Goal: Information Seeking & Learning: Find contact information

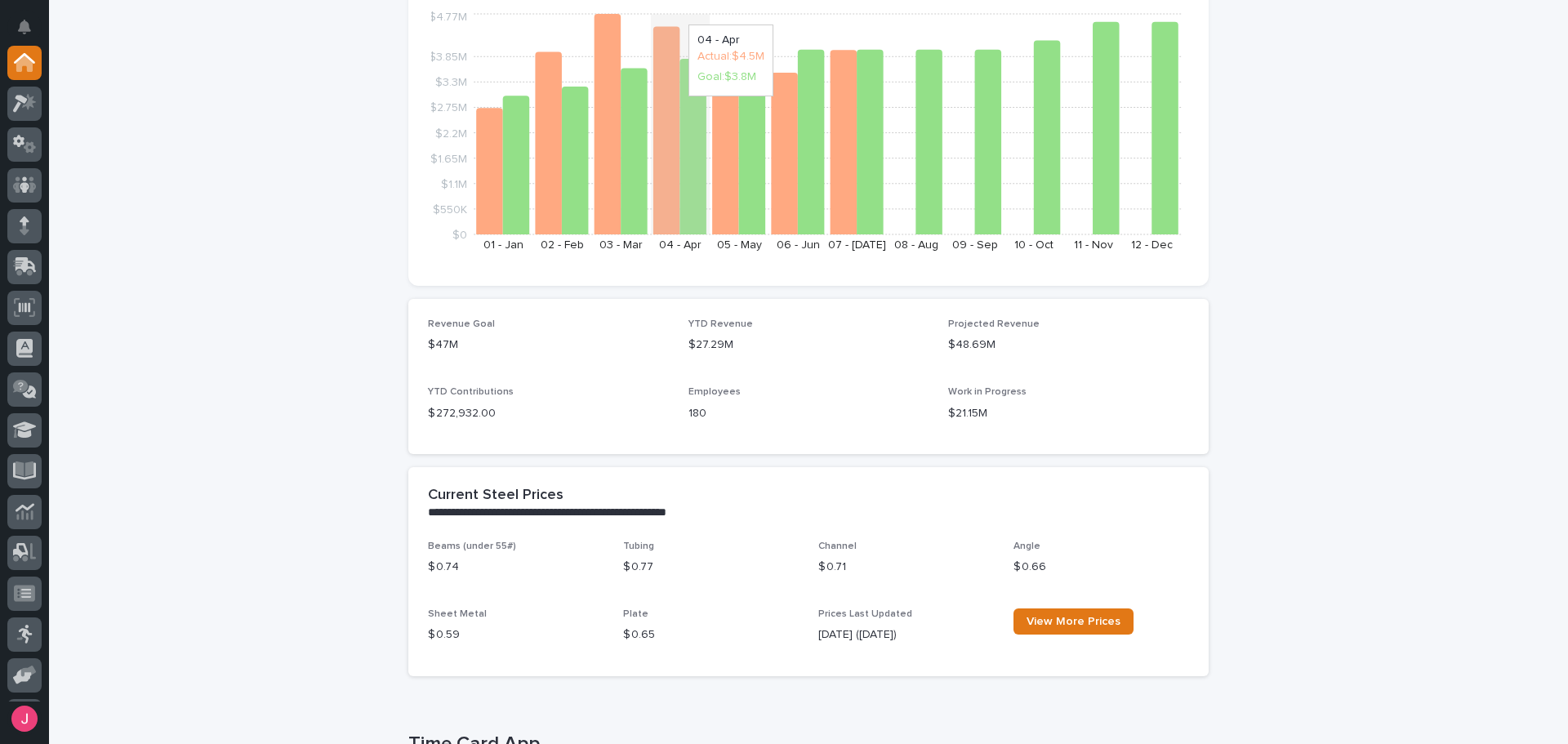
scroll to position [572, 0]
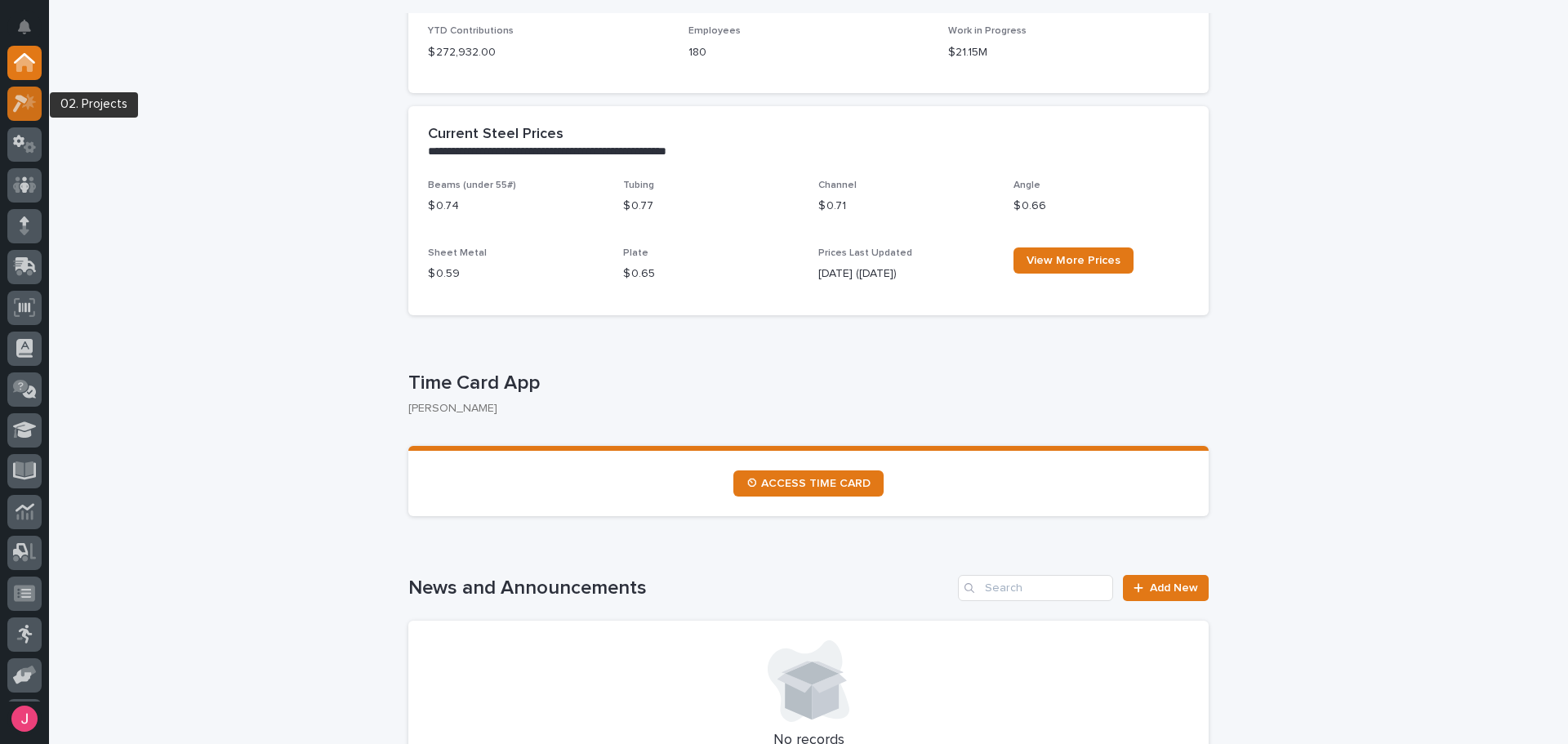
click at [21, 109] on icon at bounding box center [25, 103] width 24 height 19
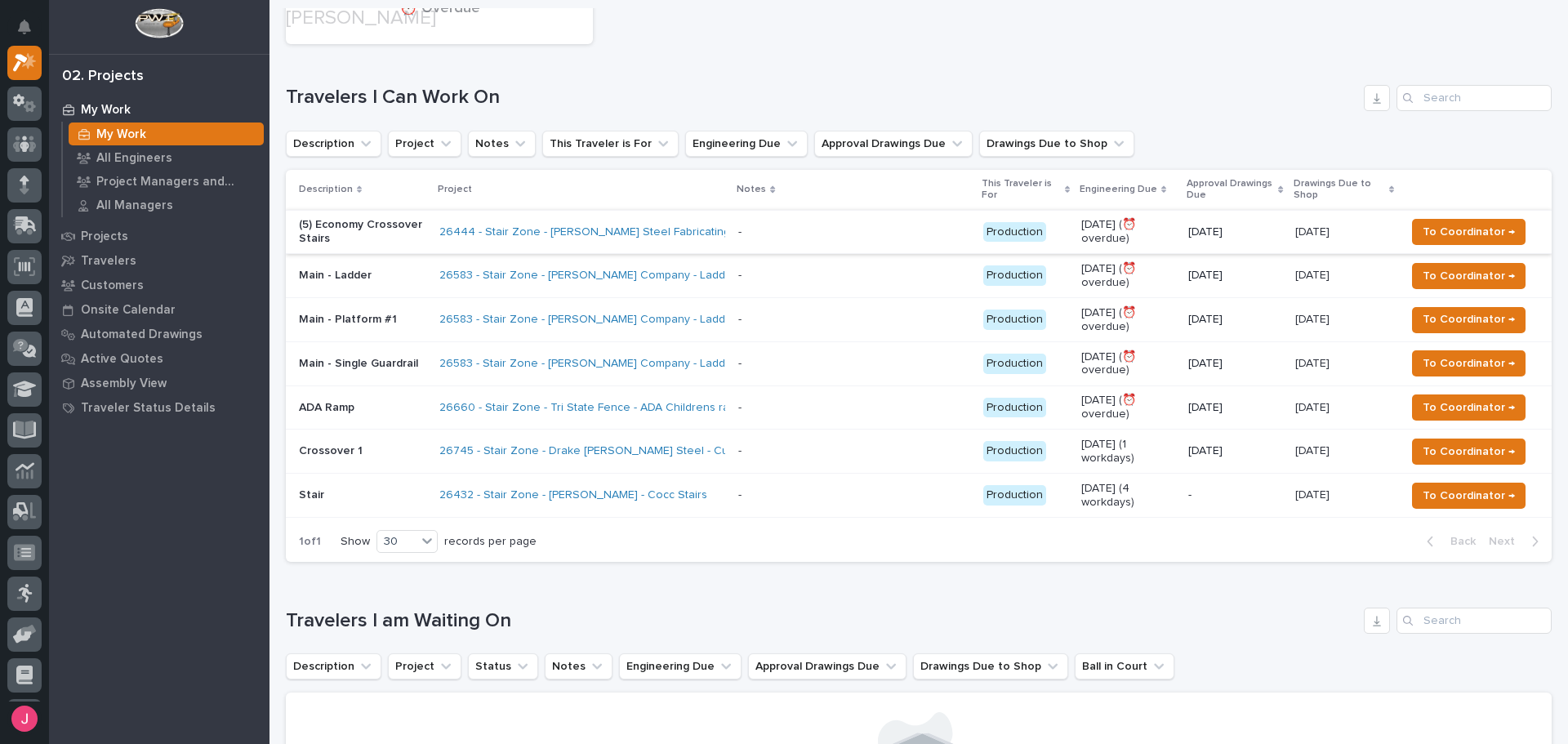
scroll to position [245, 0]
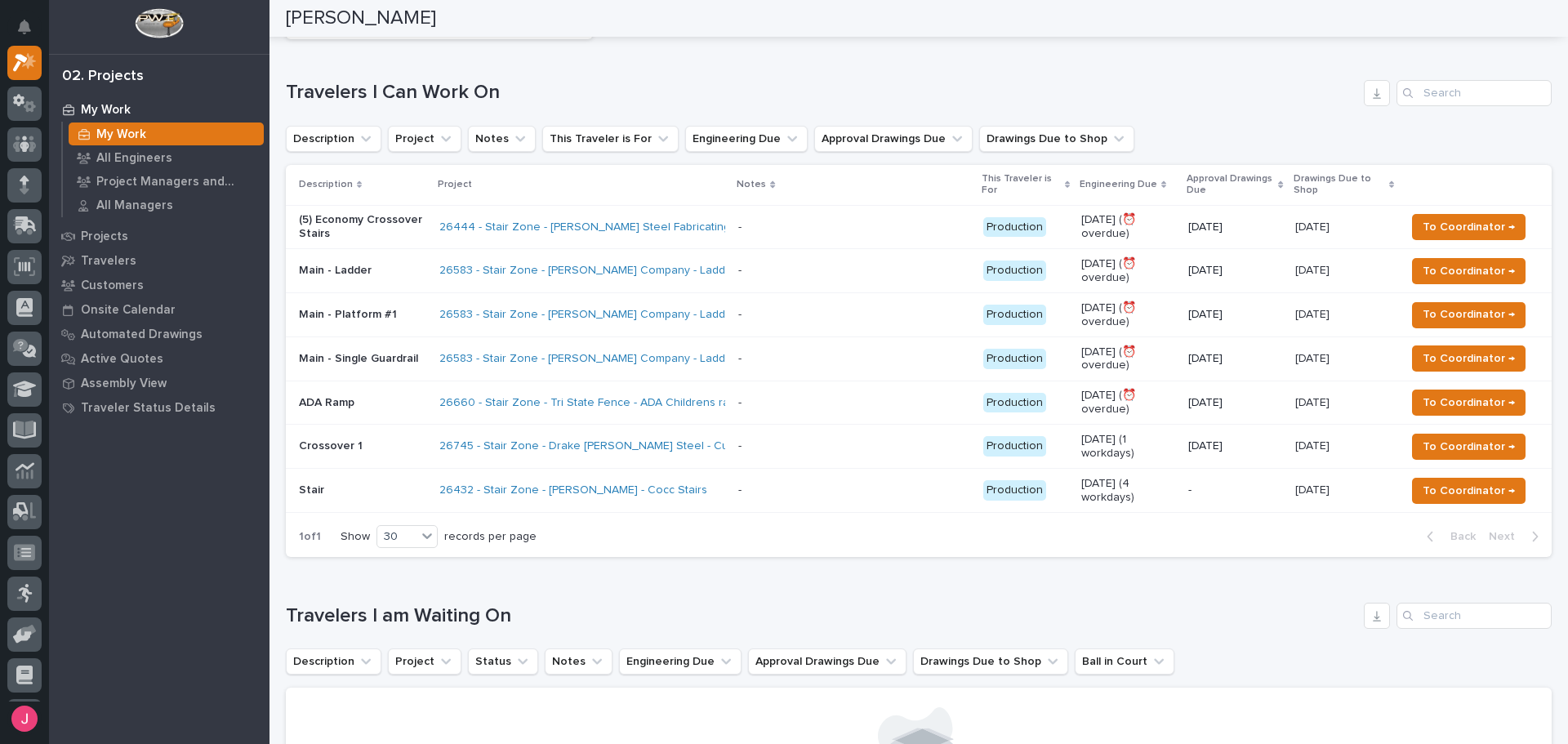
click at [913, 80] on div "Travelers I Can Work On" at bounding box center [919, 93] width 1266 height 26
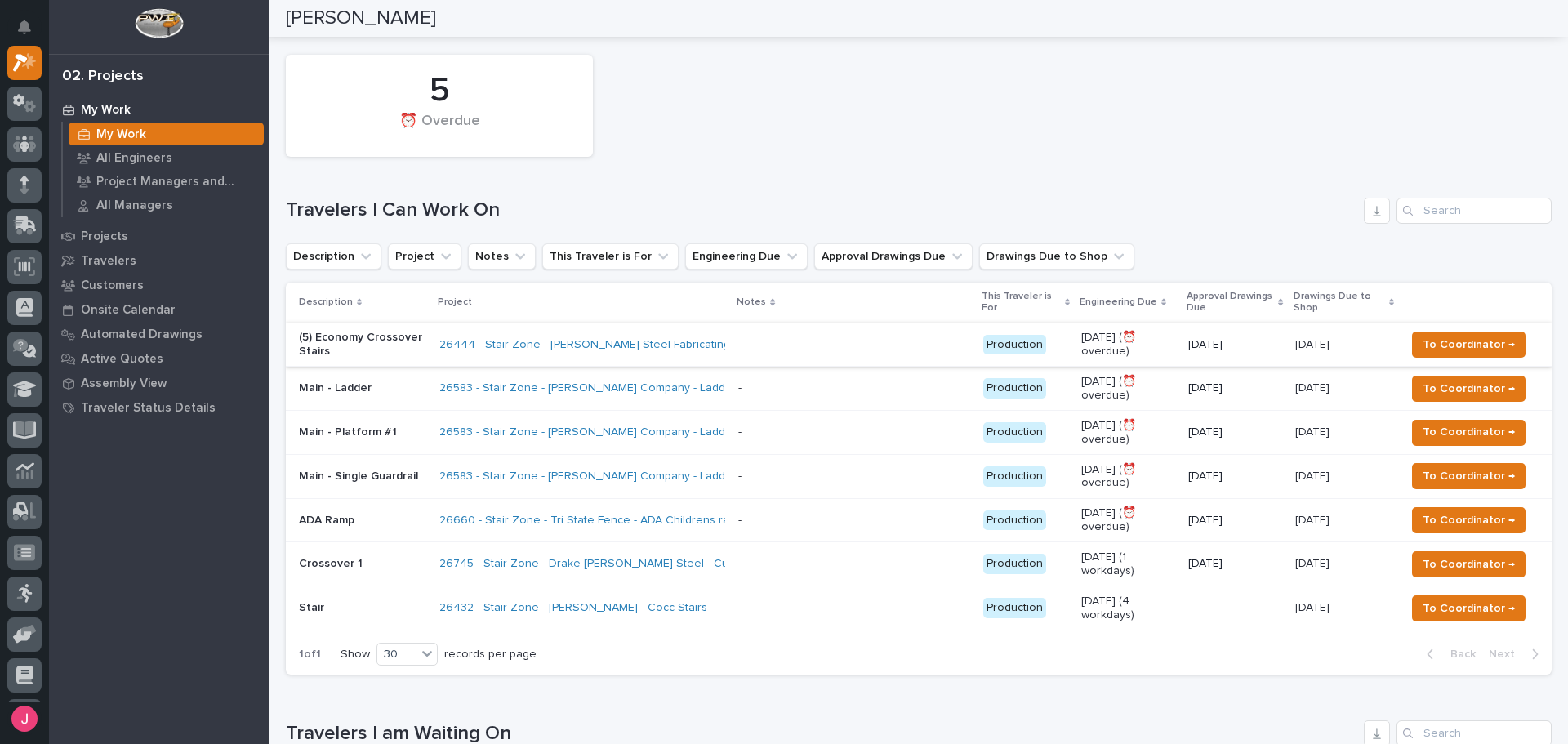
scroll to position [0, 0]
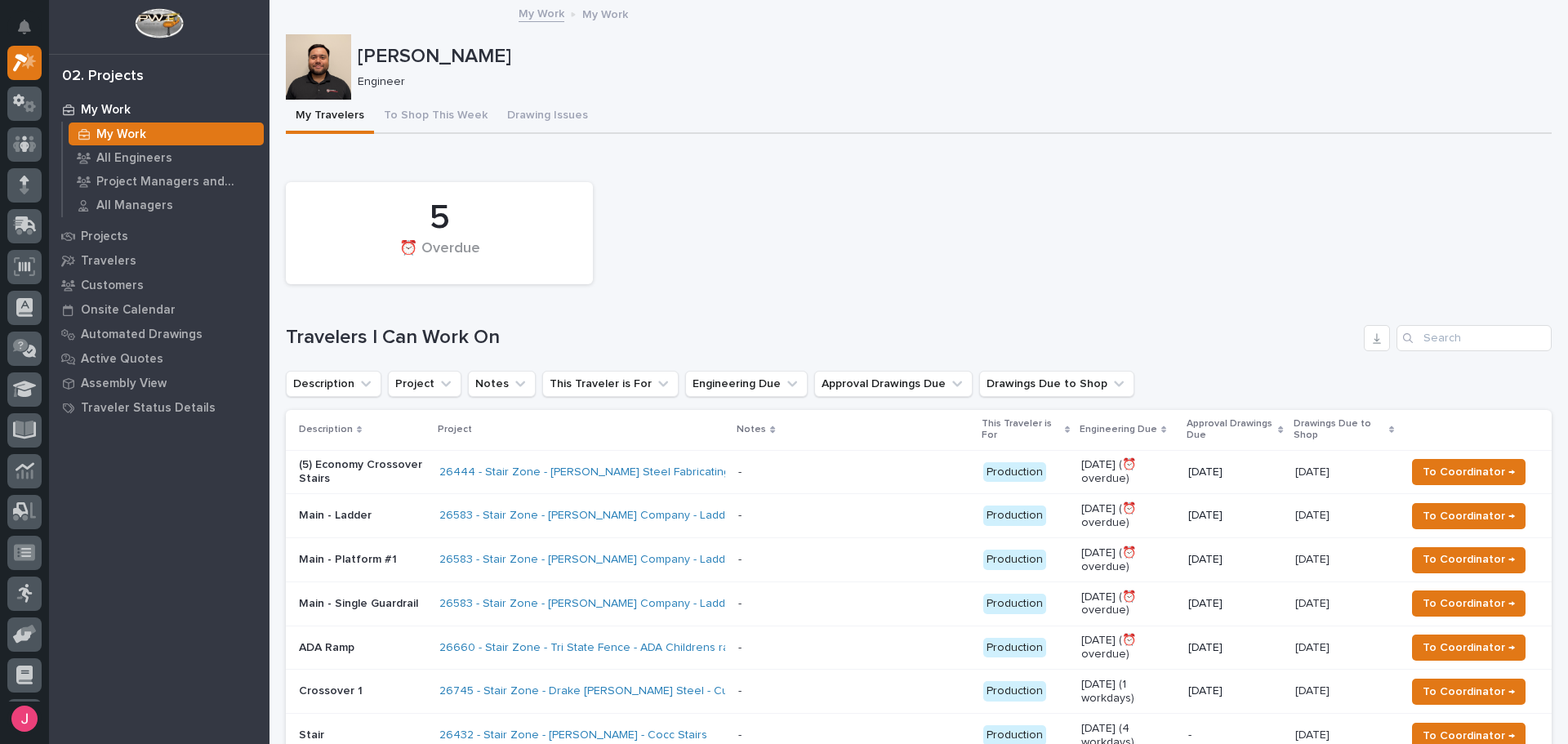
click at [796, 217] on div "5 ⏰ Overdue" at bounding box center [919, 233] width 1282 height 119
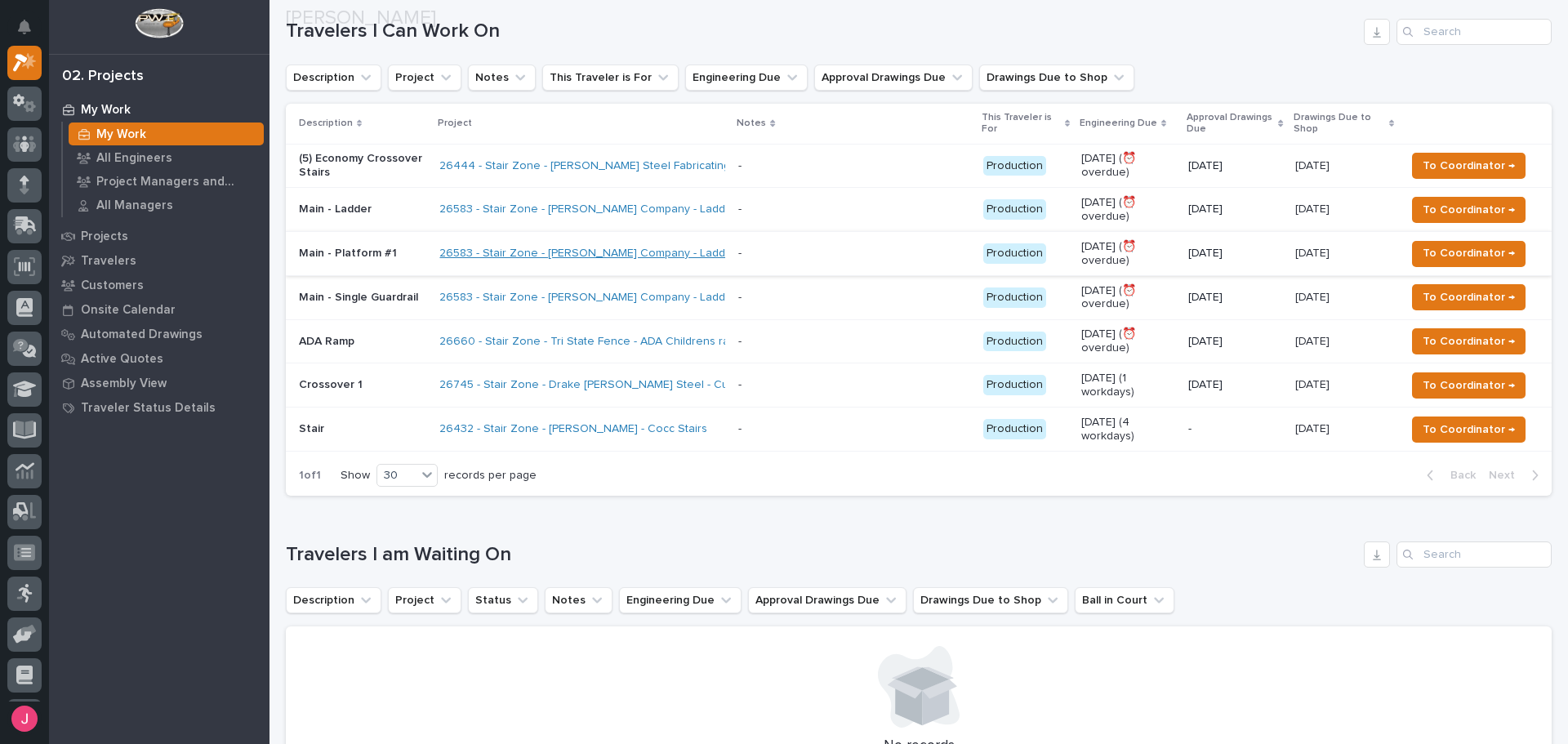
scroll to position [326, 0]
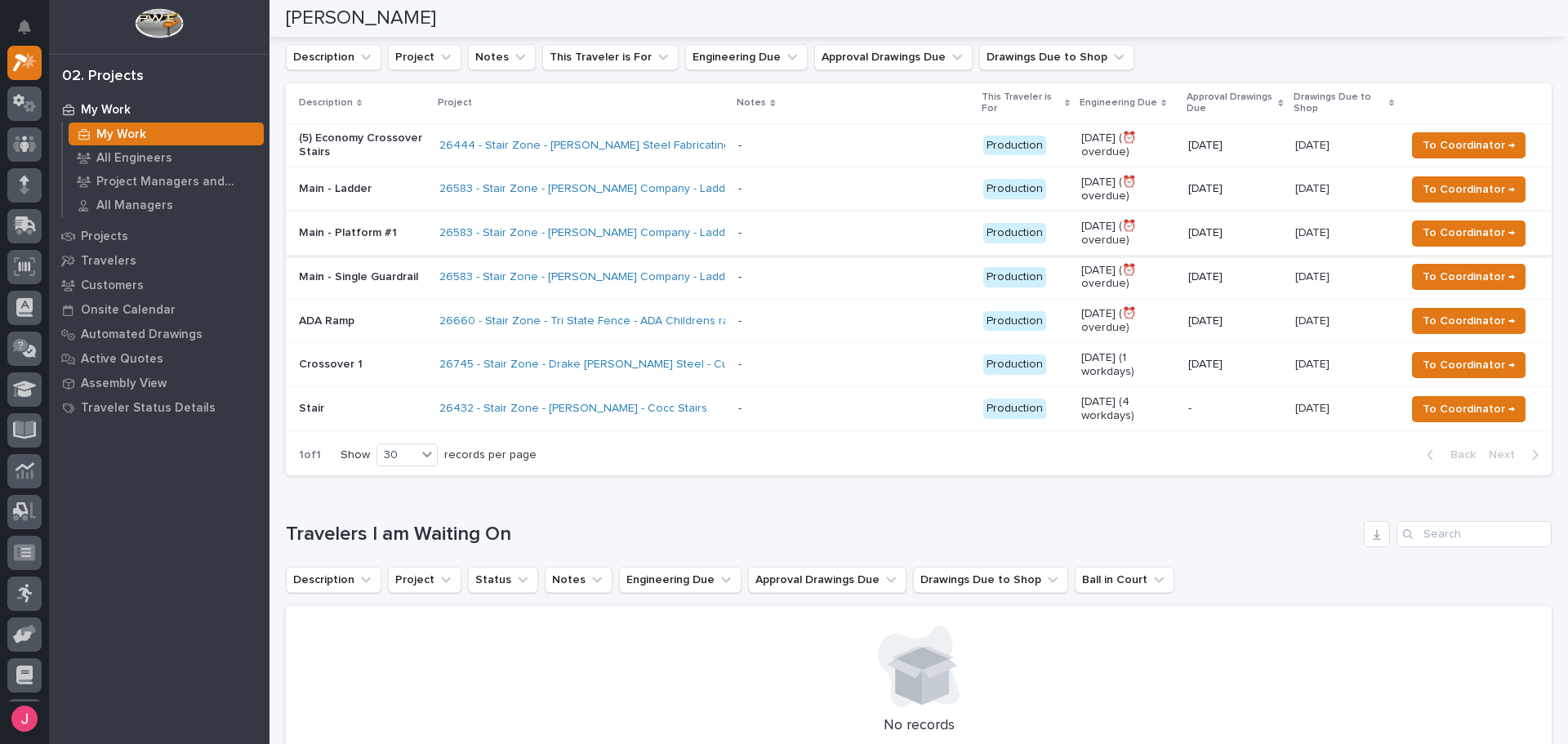
click at [649, 496] on div "Loading... Saving… Travelers I am Waiting On Description Project Status Notes E…" at bounding box center [919, 628] width 1266 height 279
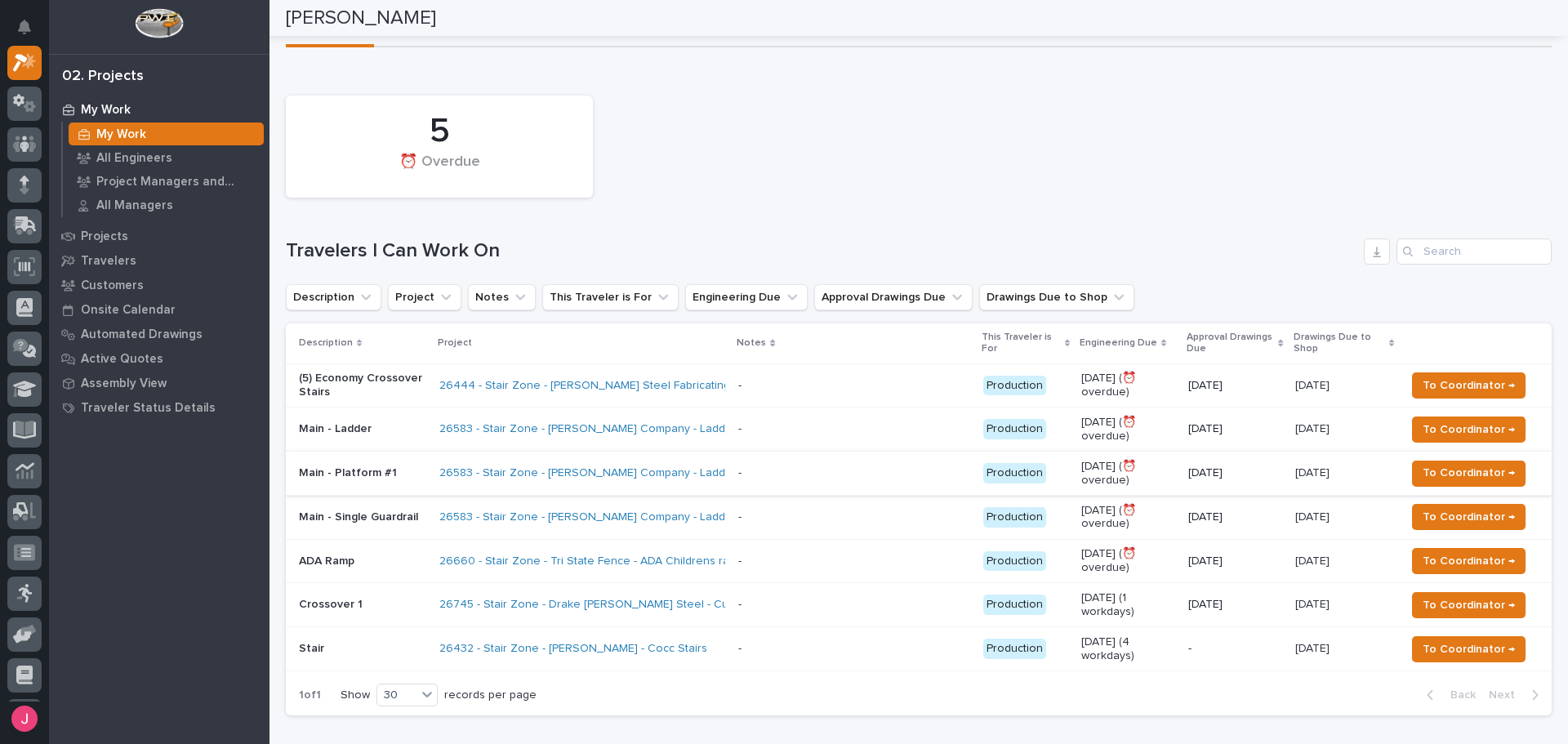
scroll to position [0, 0]
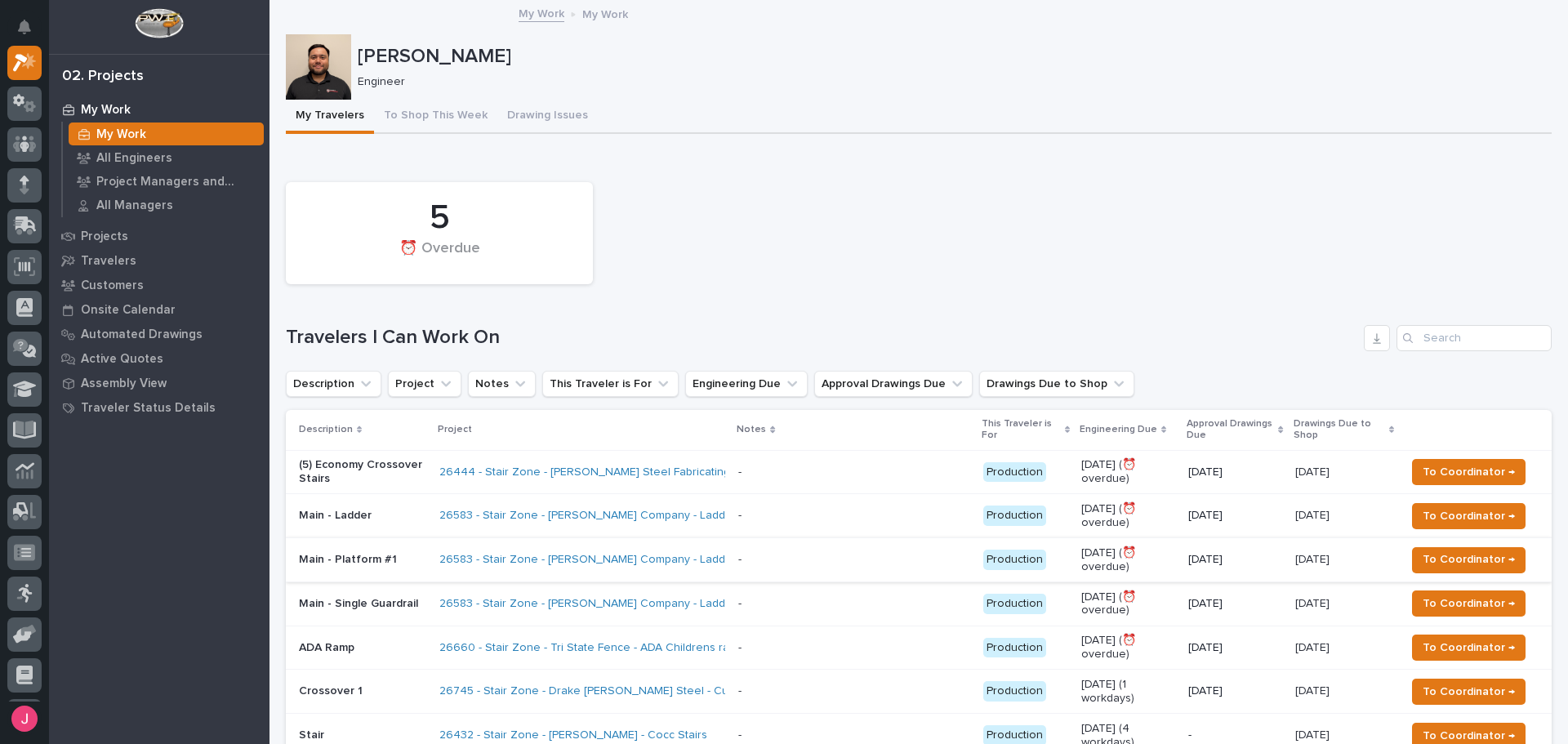
click at [795, 288] on div "5 ⏰ Overdue" at bounding box center [919, 233] width 1282 height 119
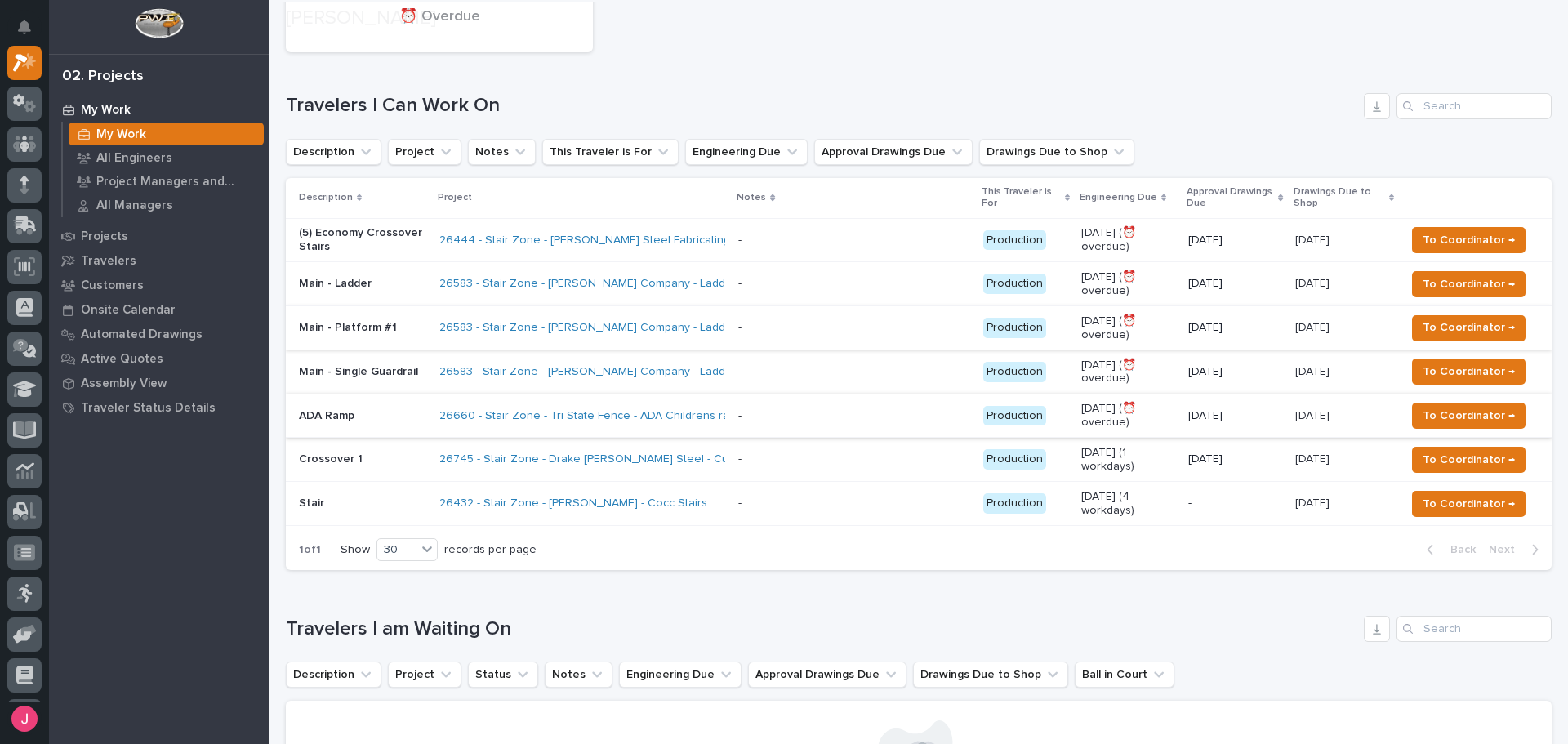
scroll to position [245, 0]
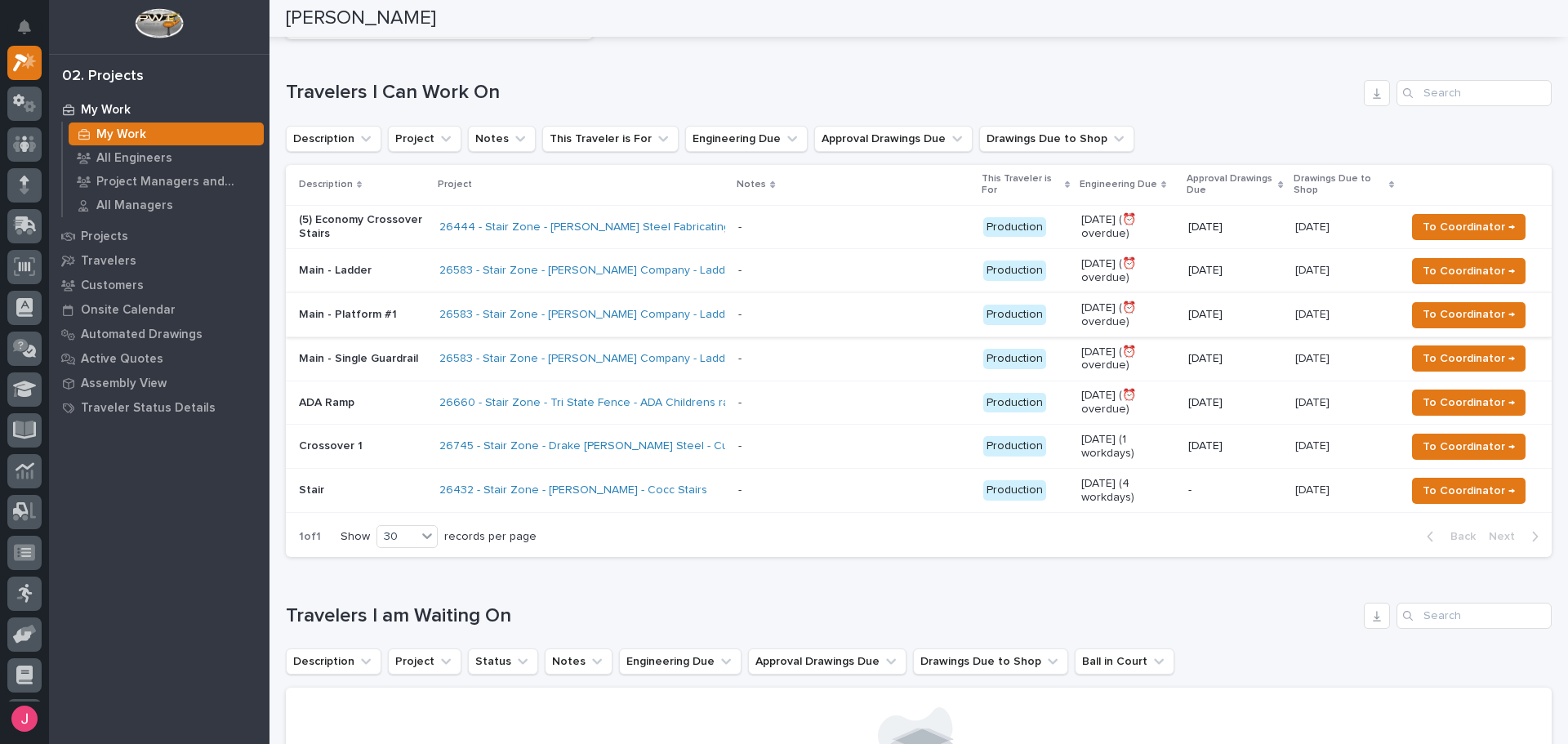
click at [621, 93] on h1 "Travelers I Can Work On" at bounding box center [821, 93] width 1071 height 24
click at [1101, 82] on h1 "Travelers I Can Work On" at bounding box center [821, 93] width 1071 height 24
click at [626, 71] on div "5 ⏰ Overdue Travelers I Can Work On Description Project Notes This Traveler is …" at bounding box center [919, 242] width 1266 height 628
drag, startPoint x: 682, startPoint y: 71, endPoint x: 607, endPoint y: 15, distance: 93.6
click at [661, 53] on div "5 ⏰ Overdue Travelers I Can Work On Description Project Notes This Traveler is …" at bounding box center [919, 242] width 1266 height 628
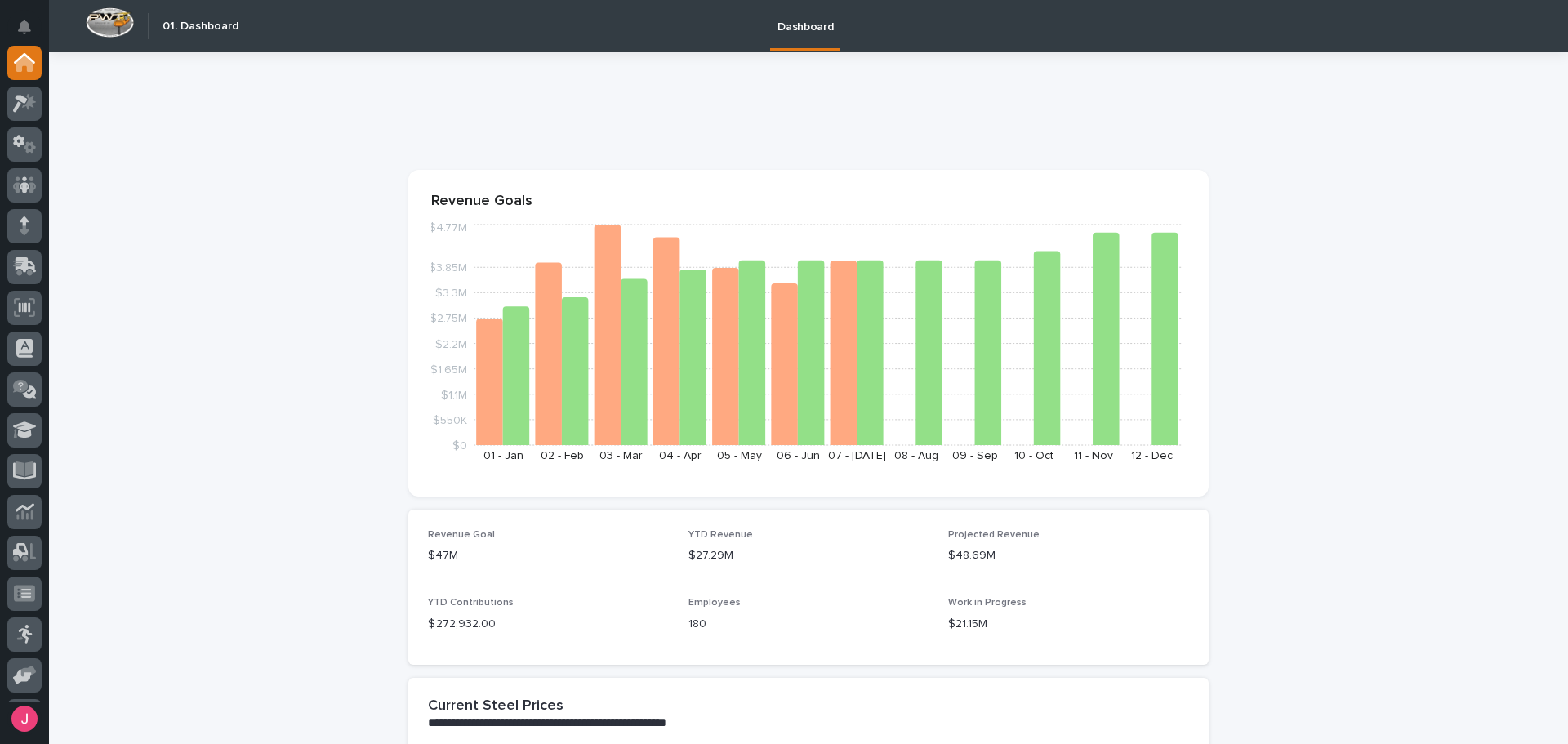
click at [45, 109] on div at bounding box center [25, 373] width 49 height 656
click at [30, 153] on div at bounding box center [24, 144] width 35 height 35
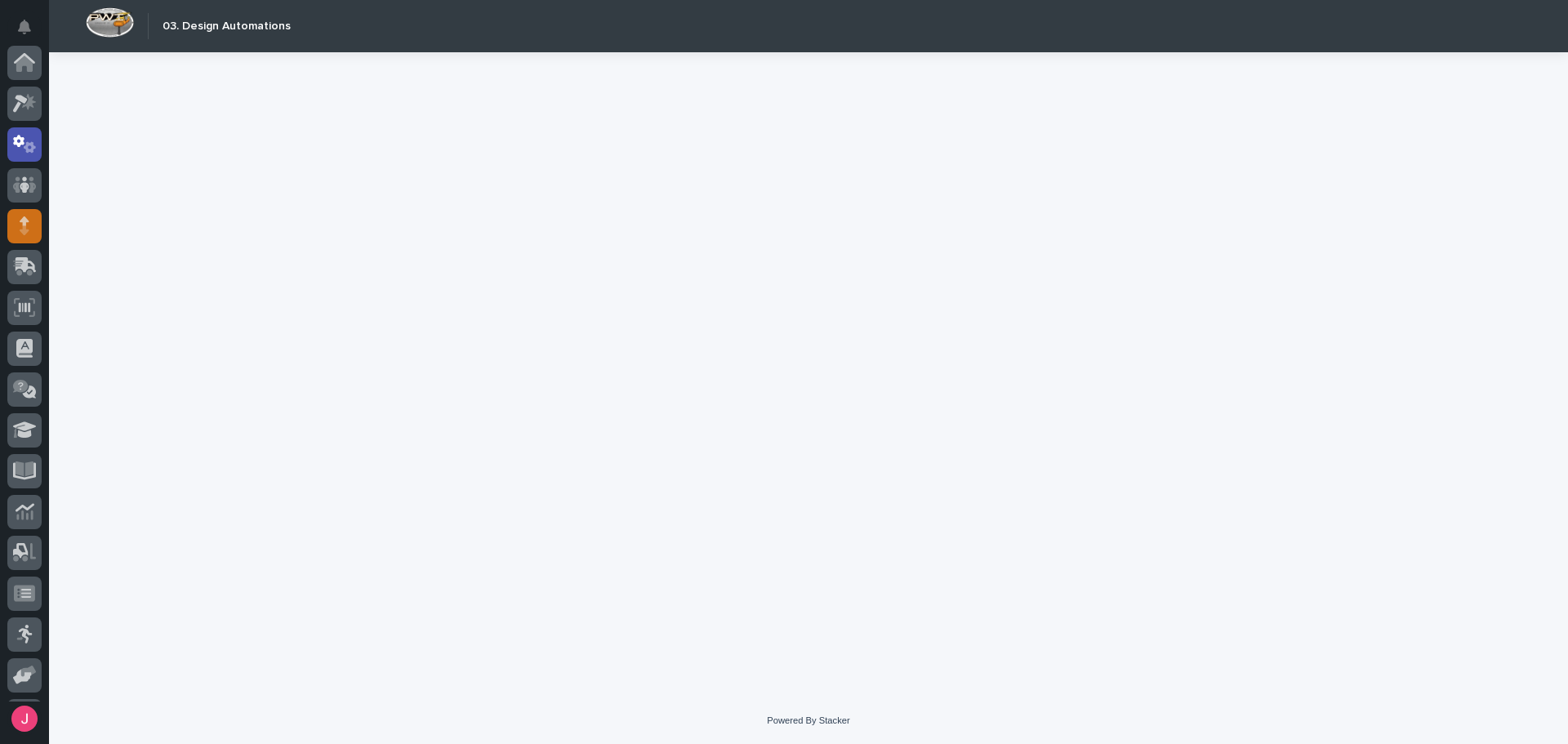
scroll to position [82, 0]
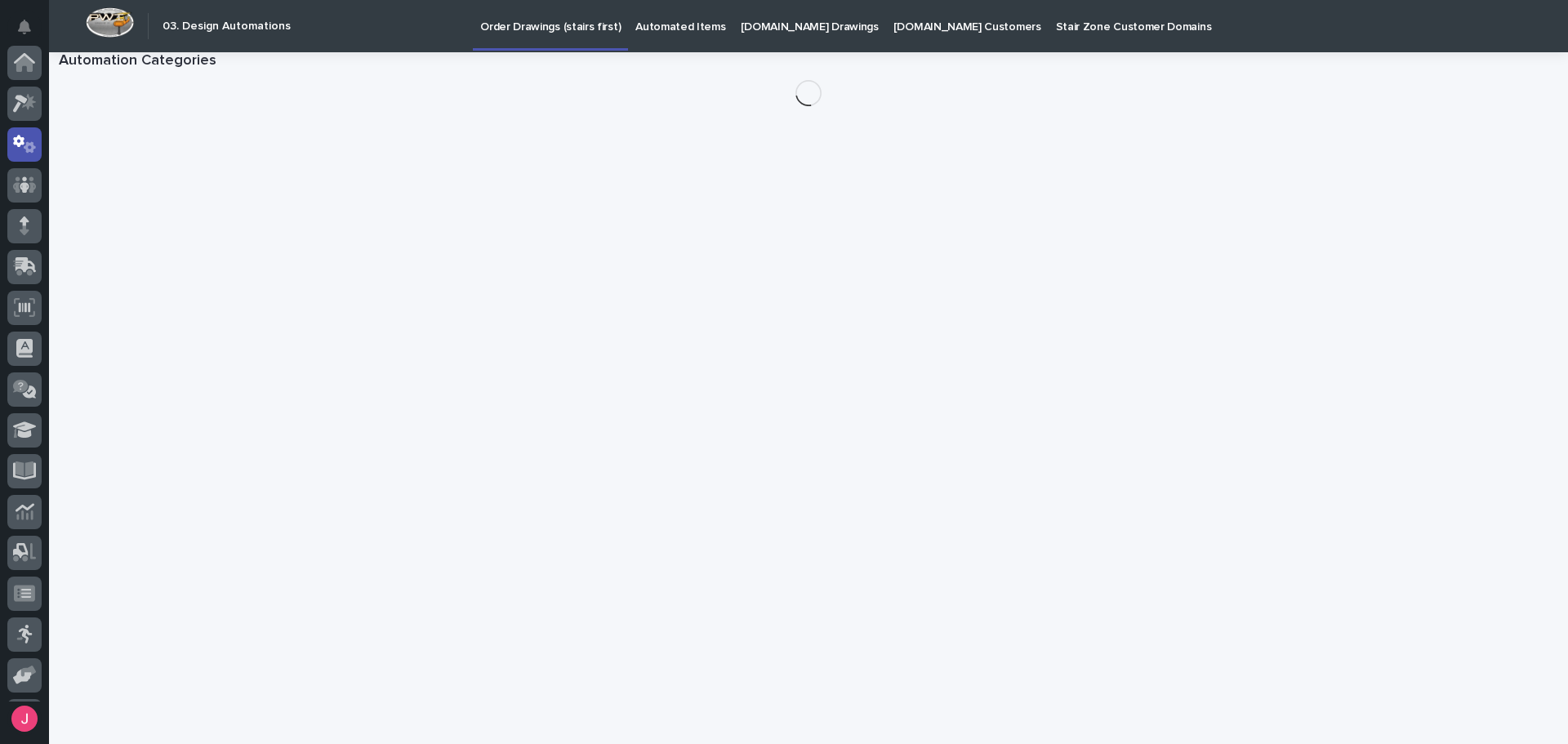
scroll to position [82, 0]
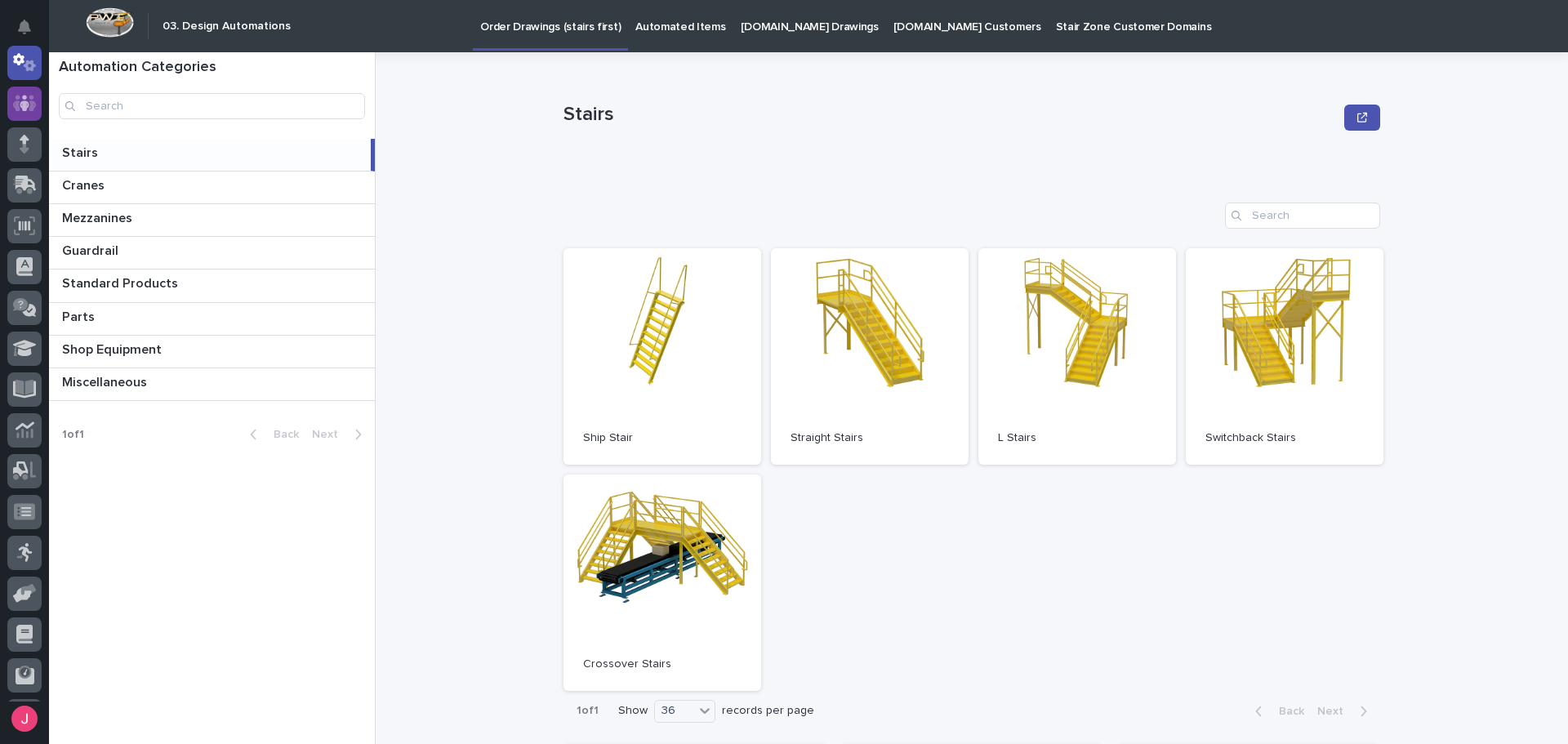
click at [20, 102] on icon at bounding box center [25, 103] width 24 height 19
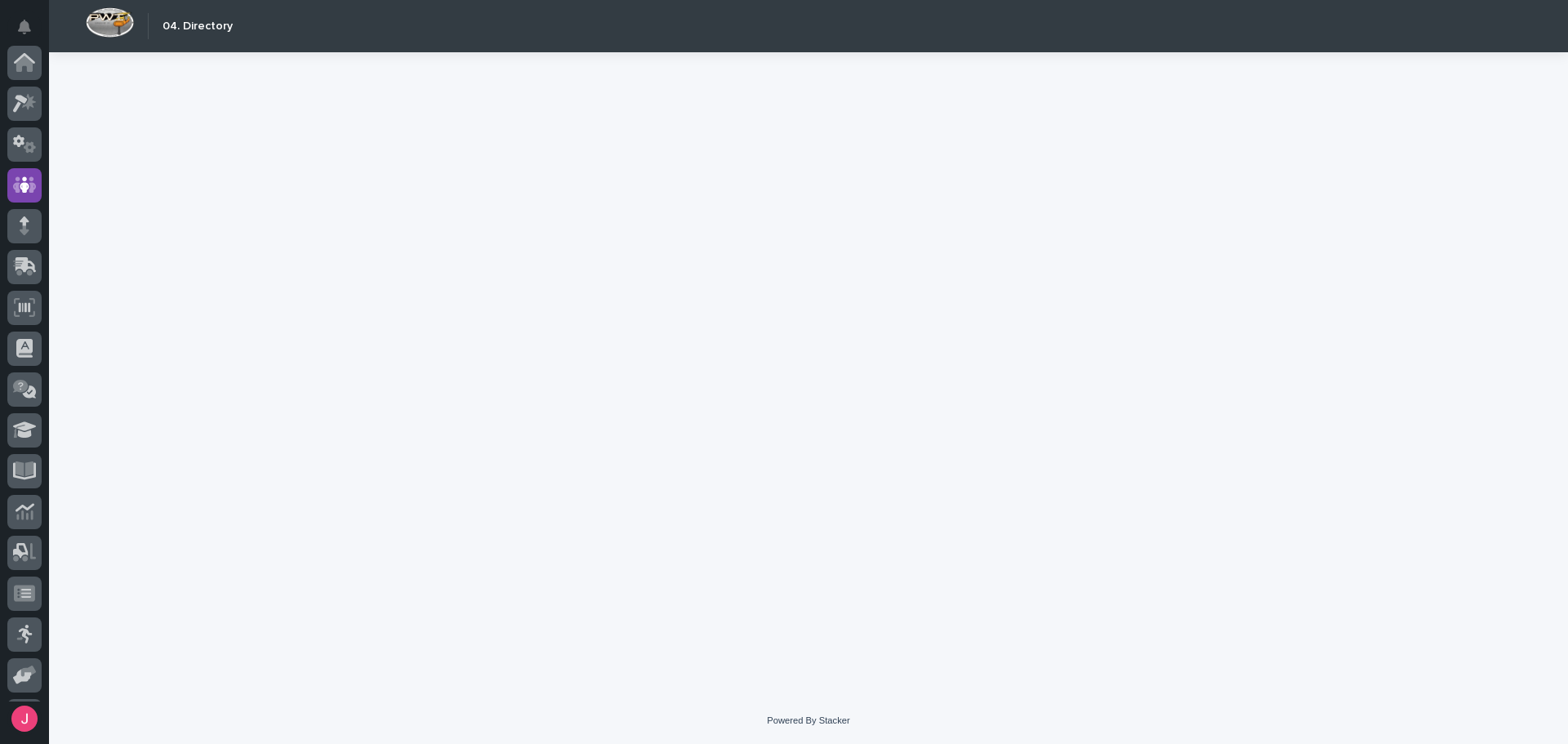
scroll to position [123, 0]
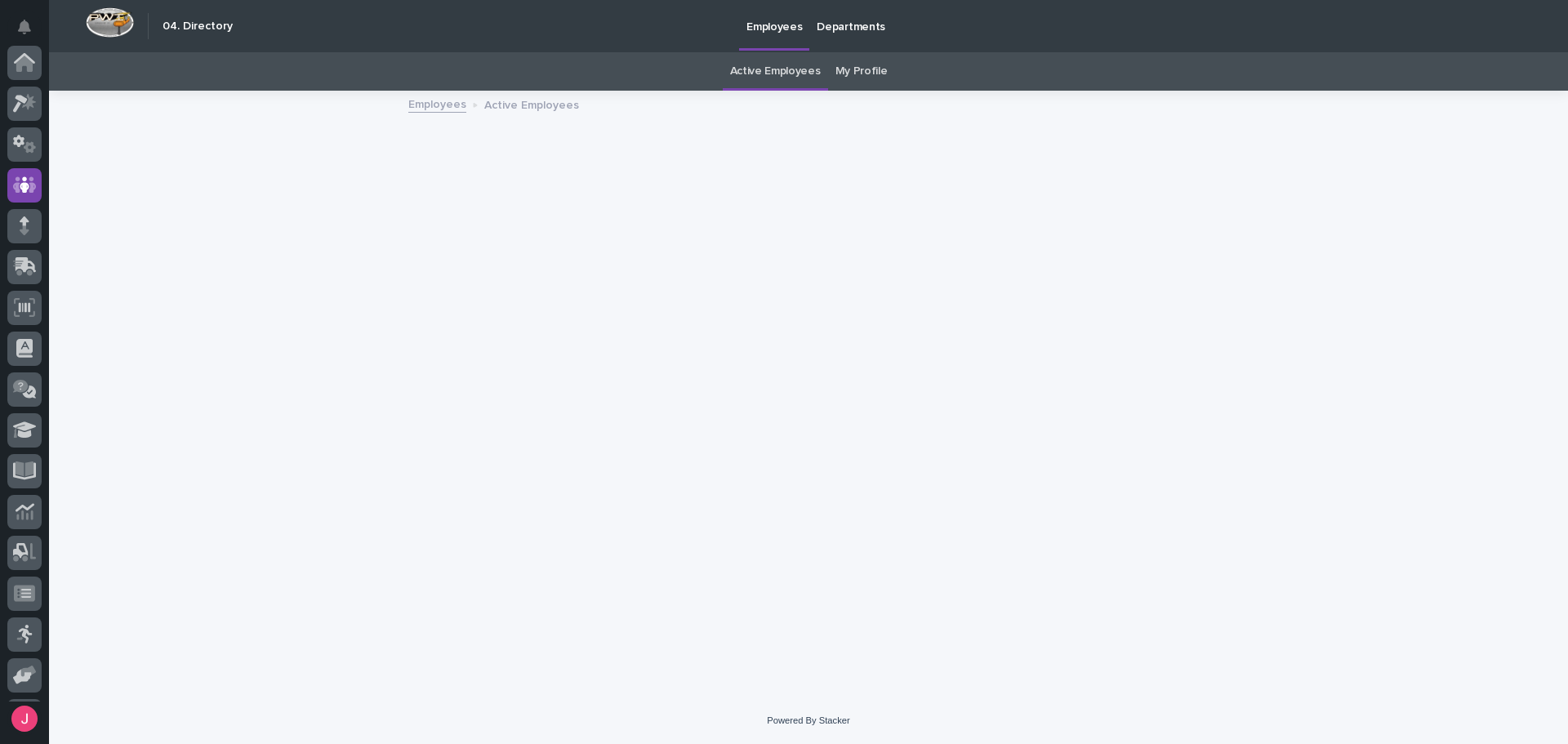
scroll to position [123, 0]
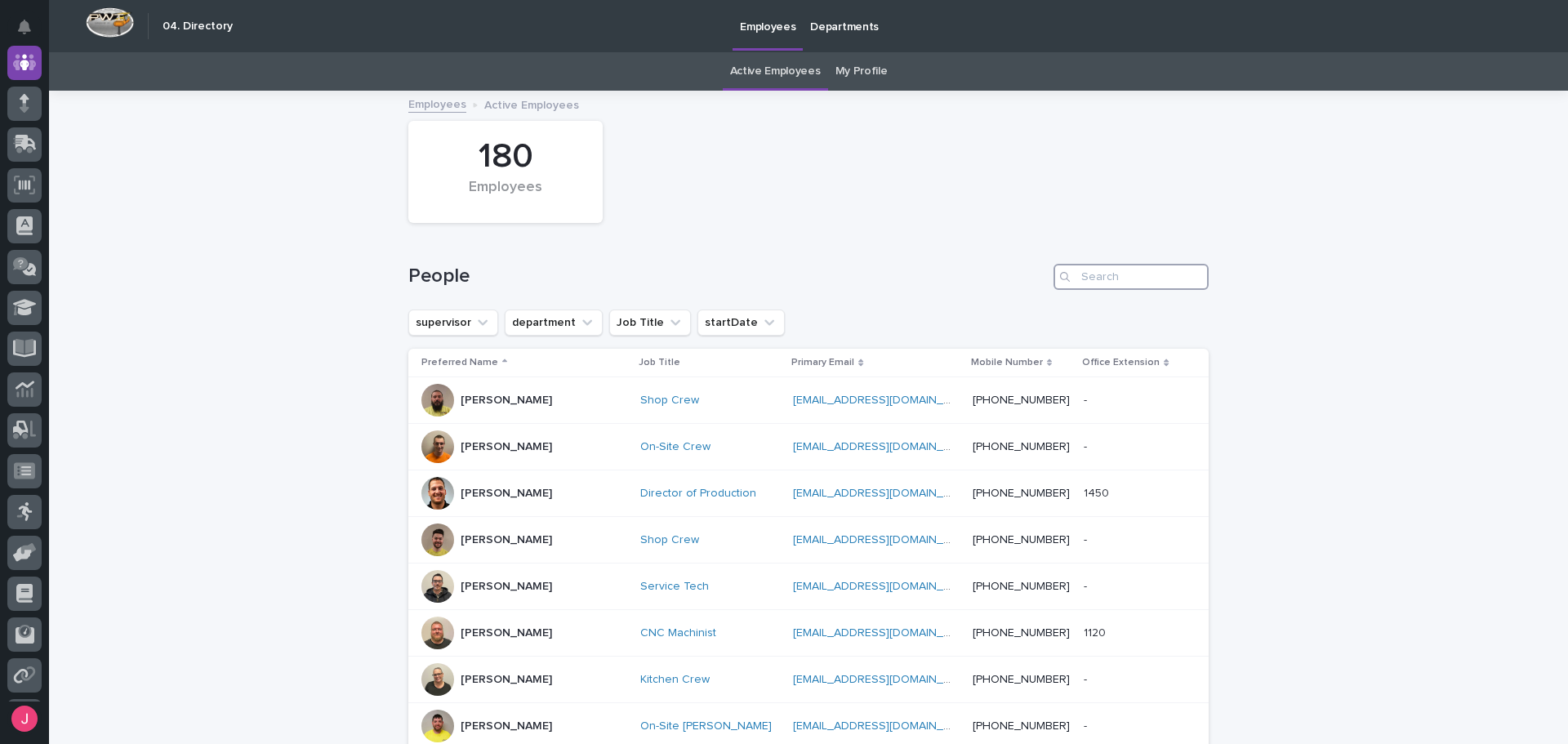
click at [1140, 281] on input "Search" at bounding box center [1131, 277] width 155 height 26
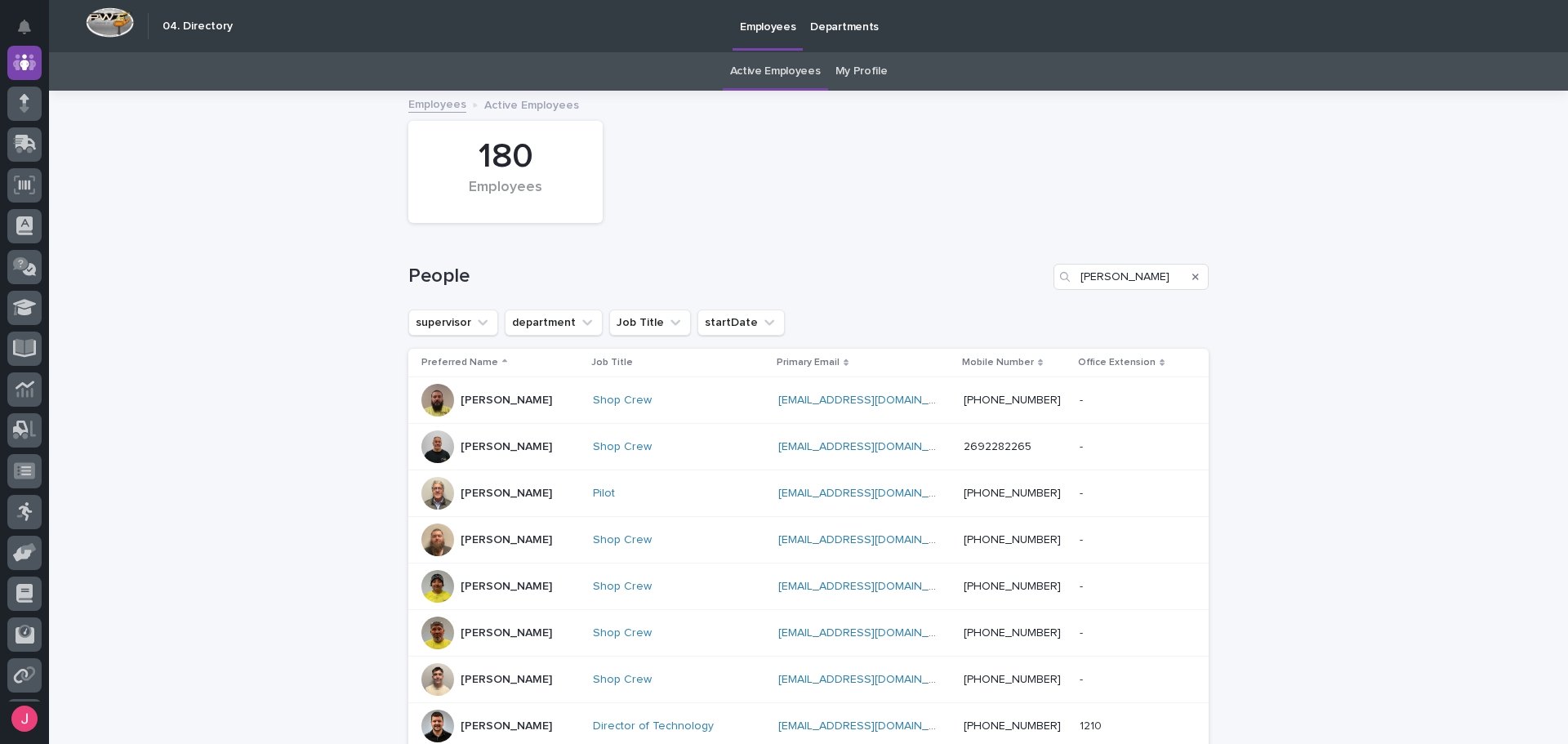
drag, startPoint x: 1005, startPoint y: 419, endPoint x: 841, endPoint y: 273, distance: 219.6
click at [841, 273] on h1 "People" at bounding box center [728, 277] width 639 height 24
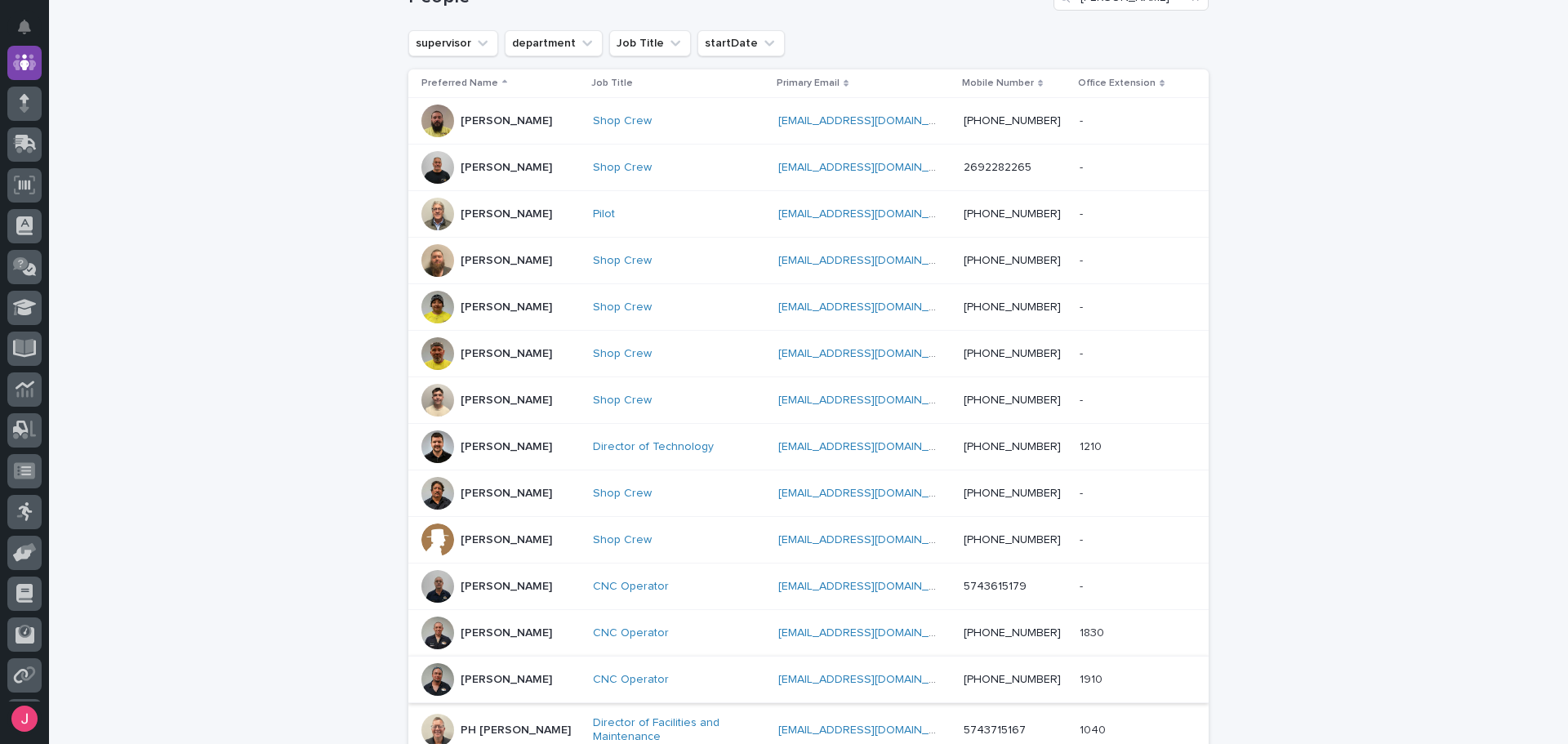
scroll to position [245, 0]
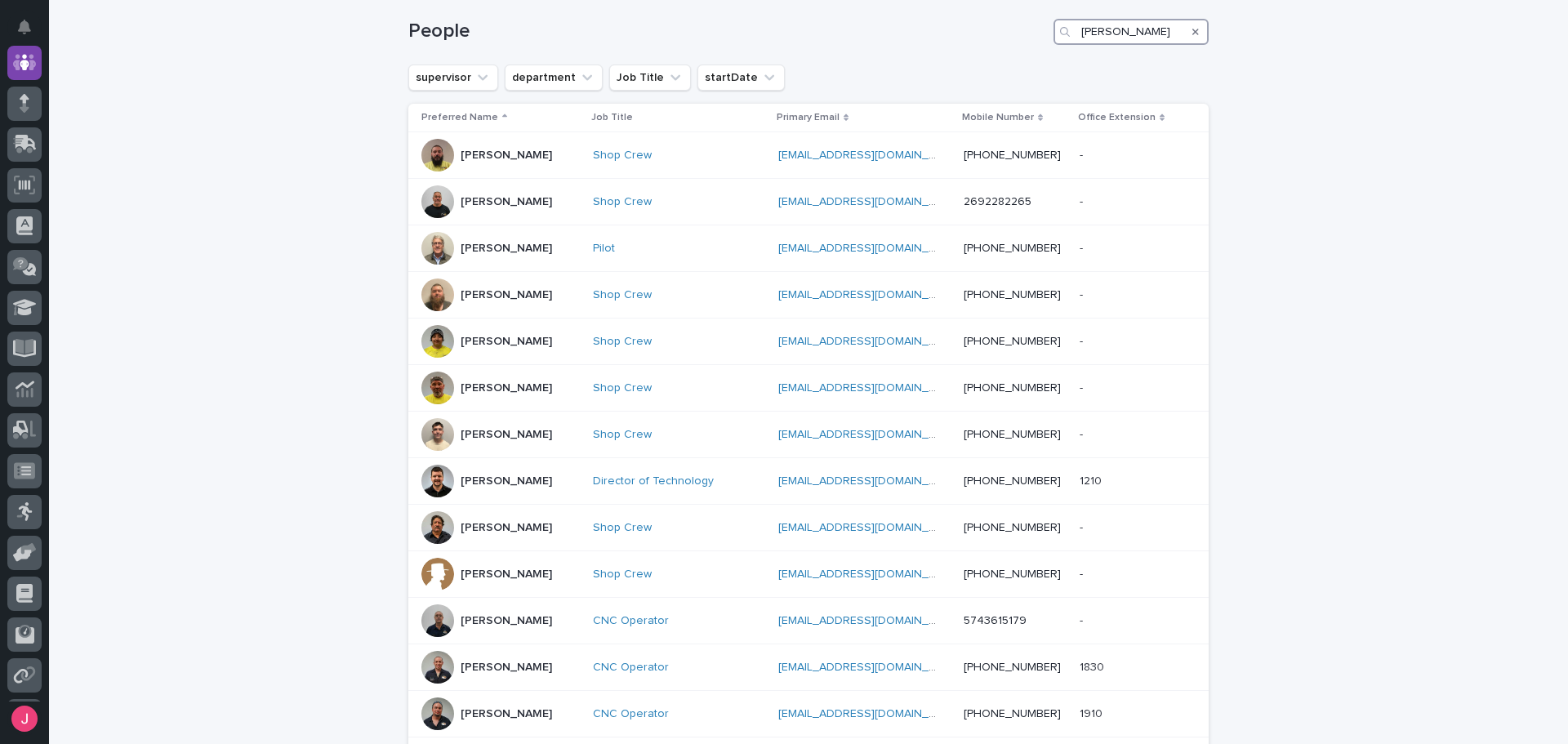
click at [1110, 34] on input "trevor" at bounding box center [1131, 32] width 155 height 26
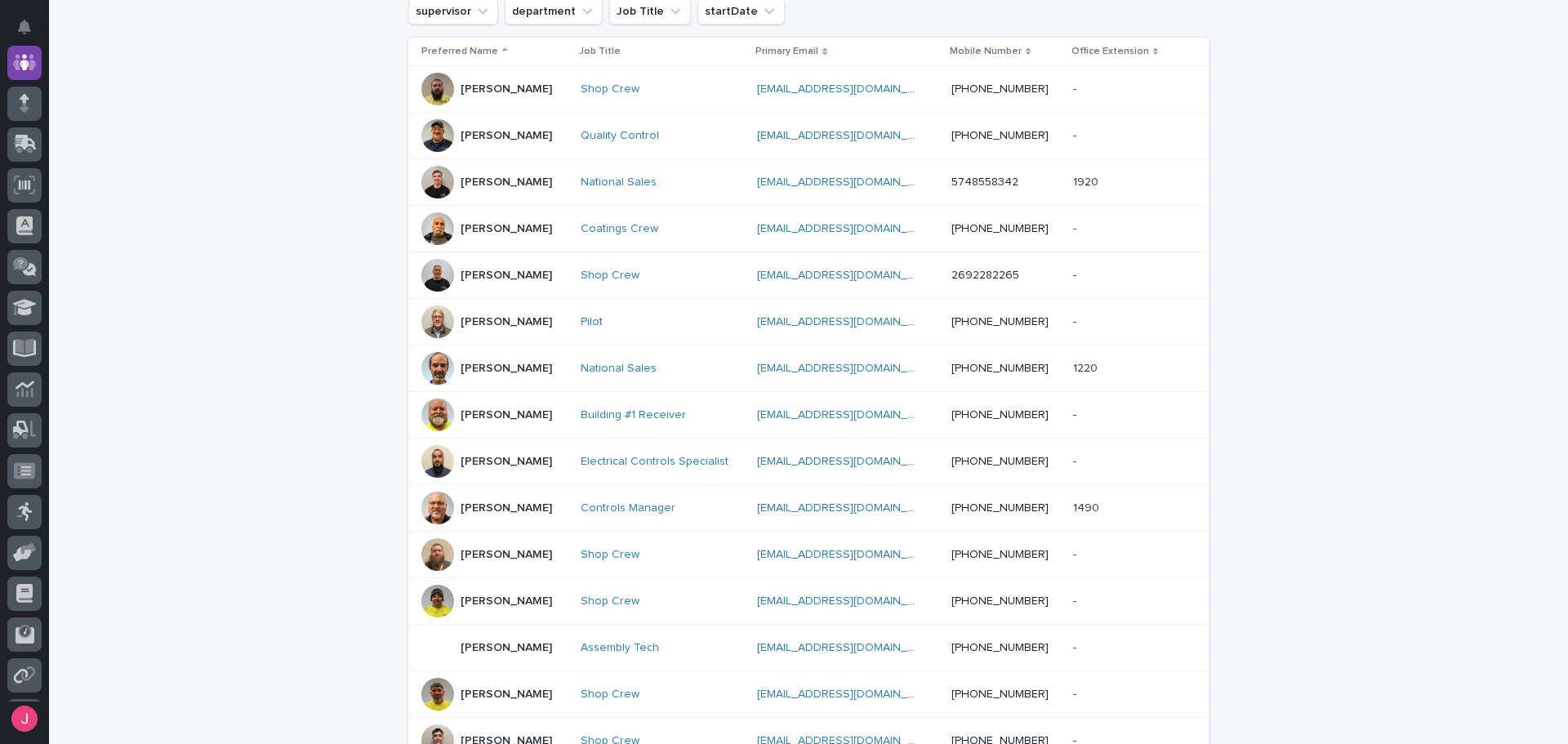
type input "t"
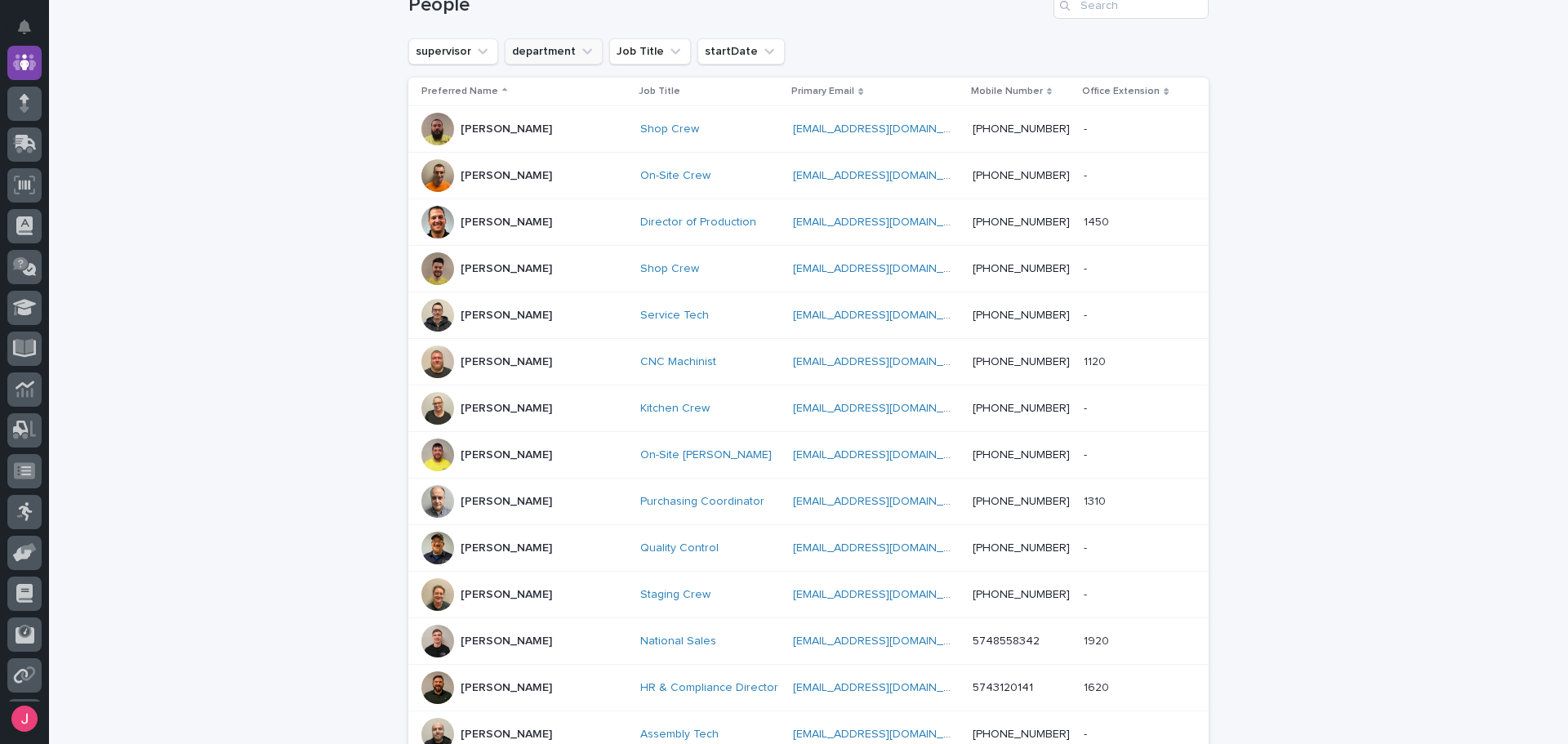
click at [551, 53] on button "department" at bounding box center [553, 51] width 98 height 26
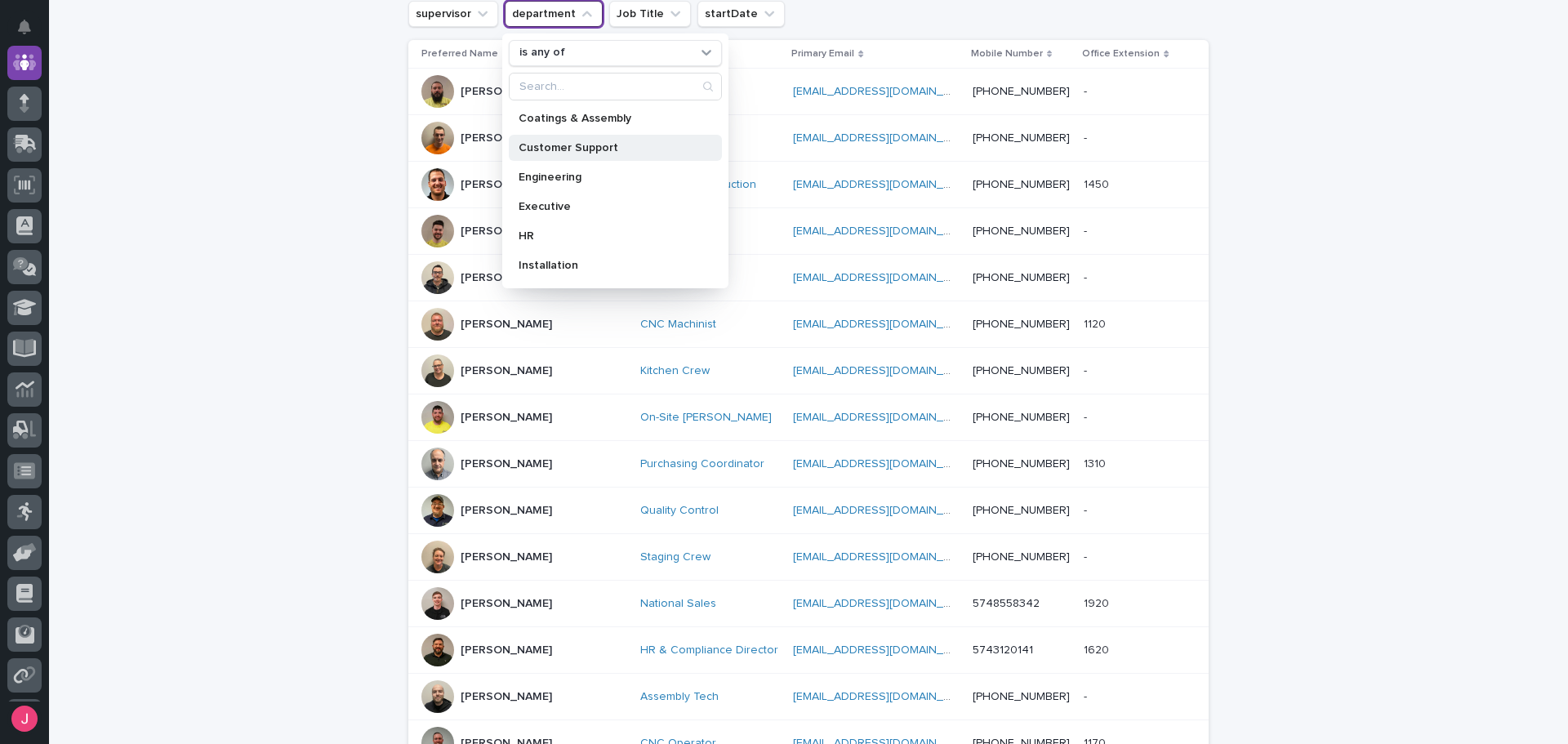
scroll to position [271, 0]
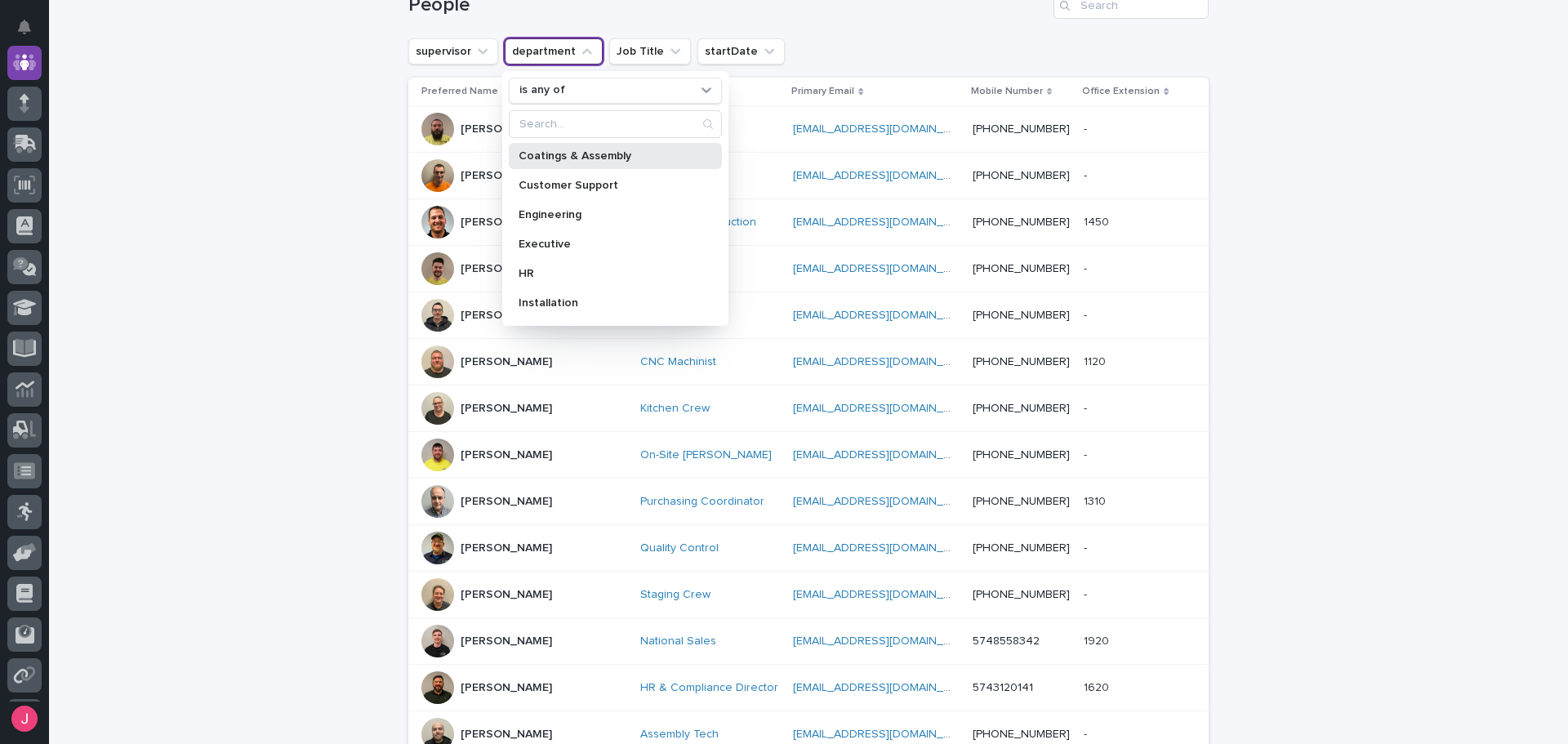
click at [607, 155] on p "Coatings & Assembly" at bounding box center [606, 156] width 177 height 12
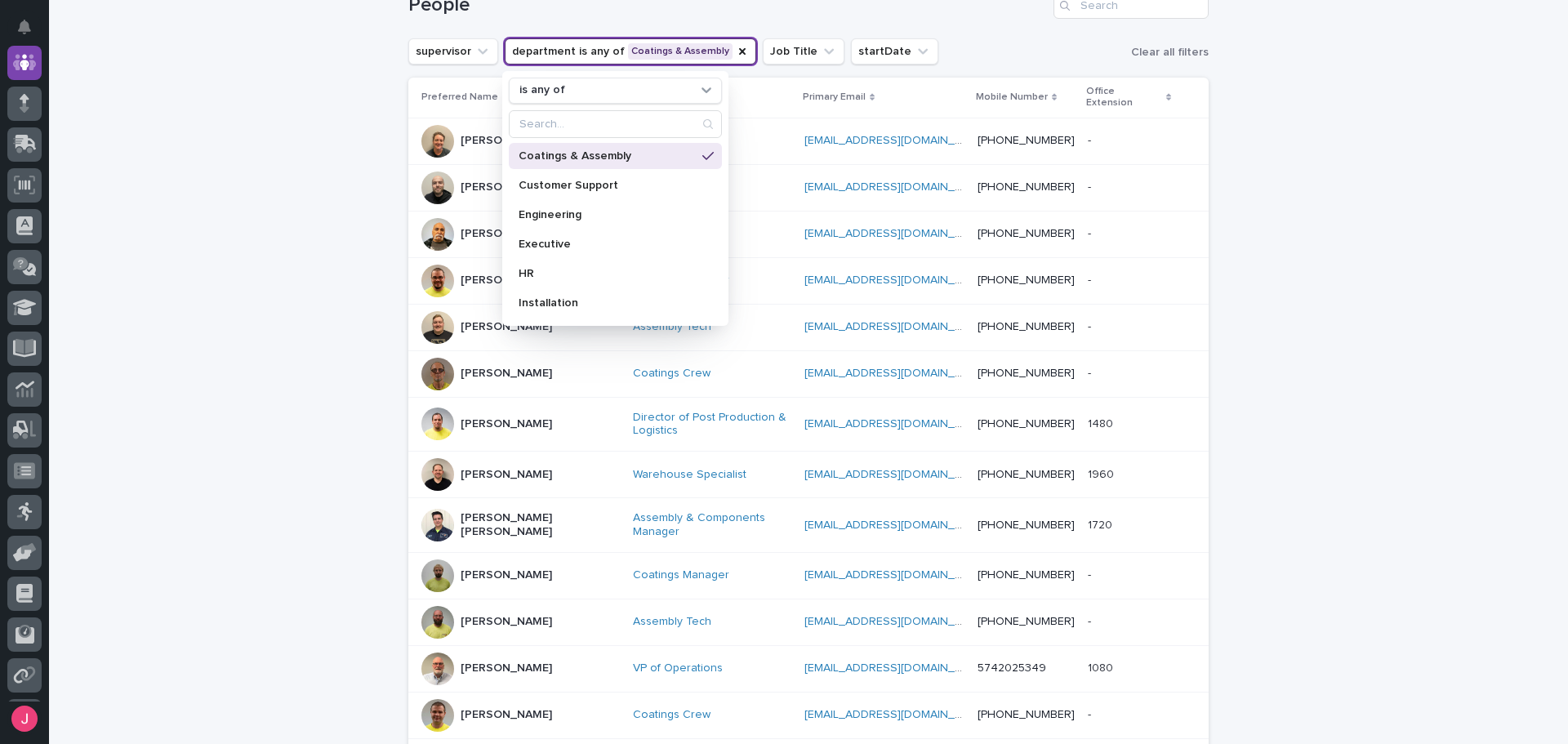
click at [1272, 145] on div "Loading... Saving… Loading... Saving… 20 Employees People supervisor department…" at bounding box center [809, 512] width 1520 height 1383
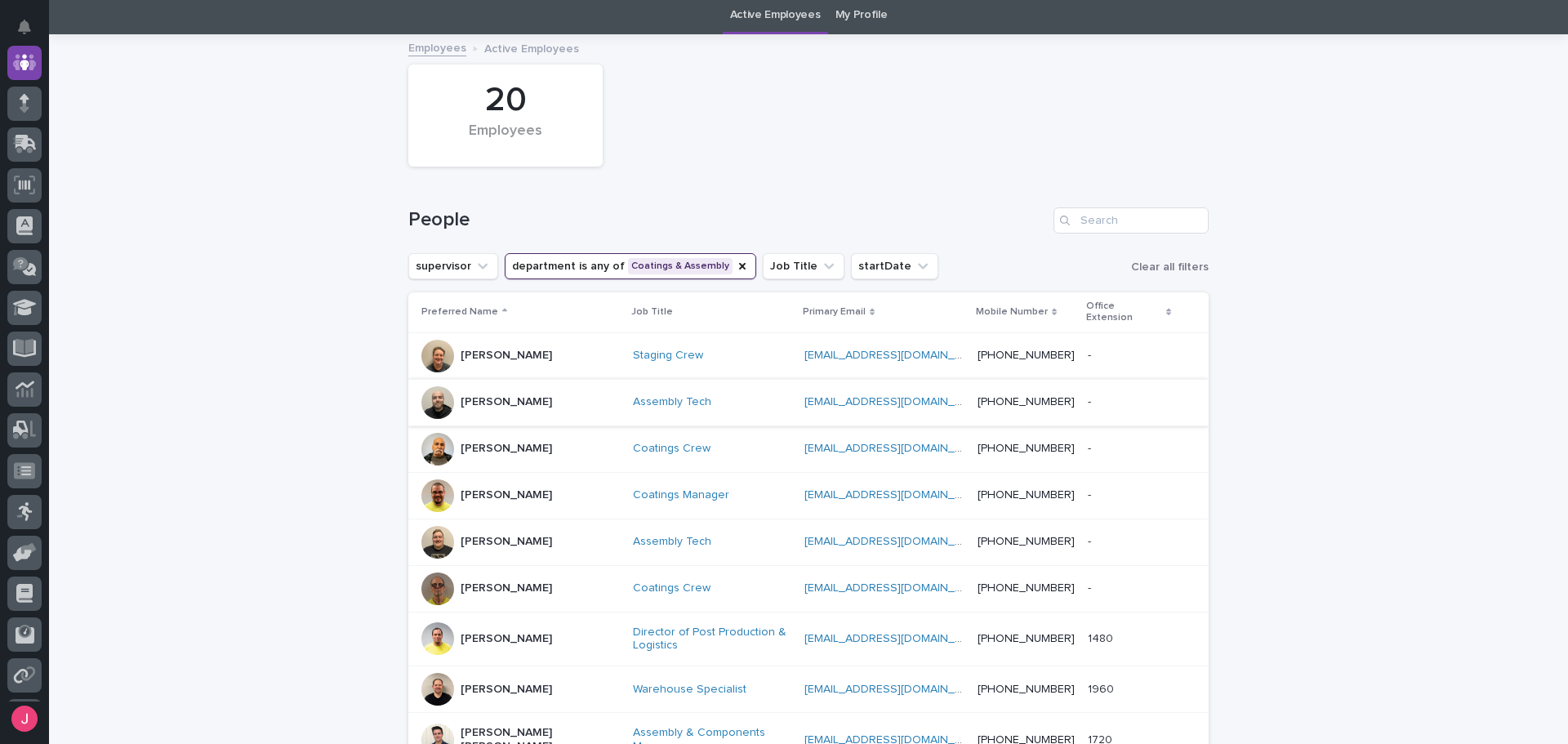
scroll to position [31, 0]
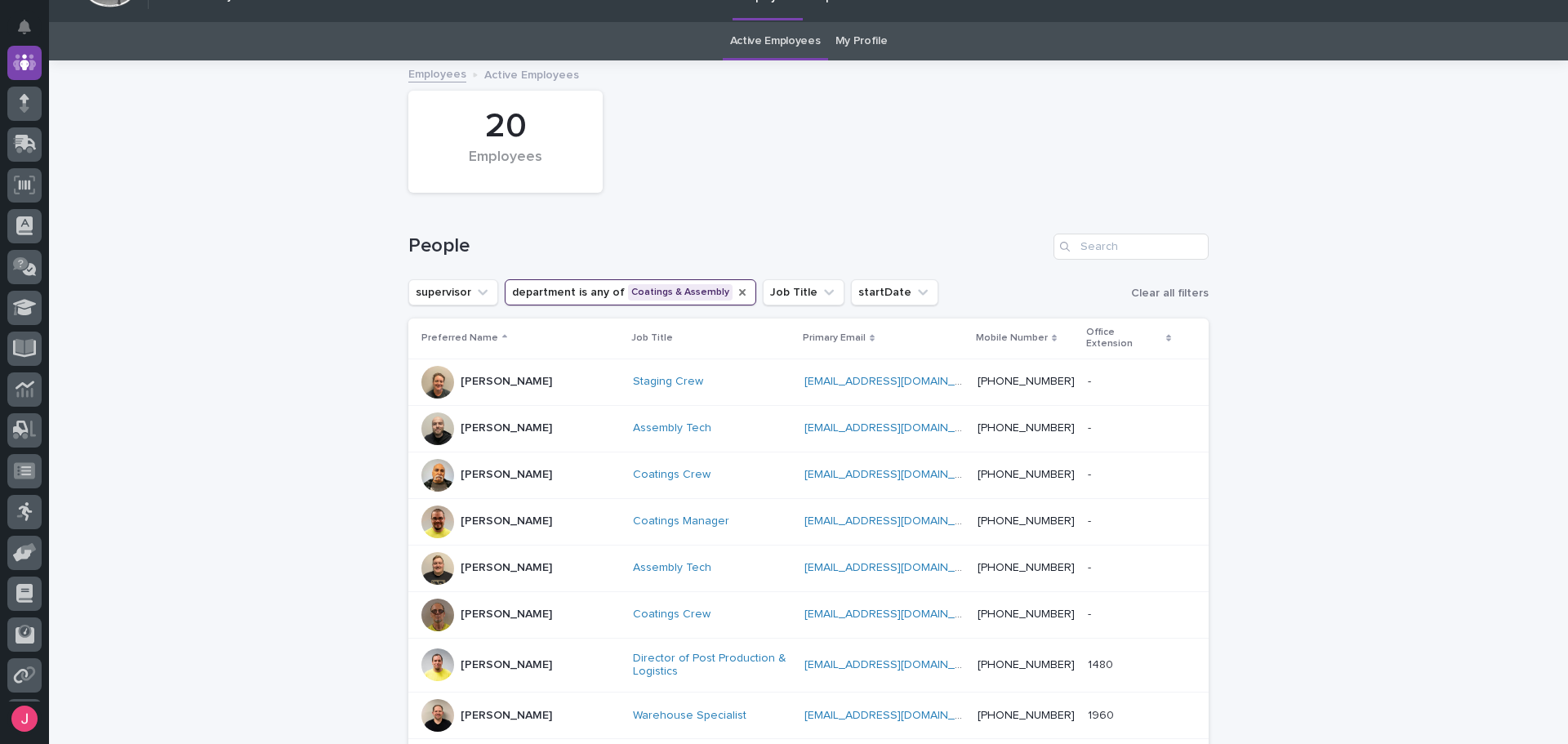
click at [736, 293] on icon "department" at bounding box center [742, 292] width 13 height 13
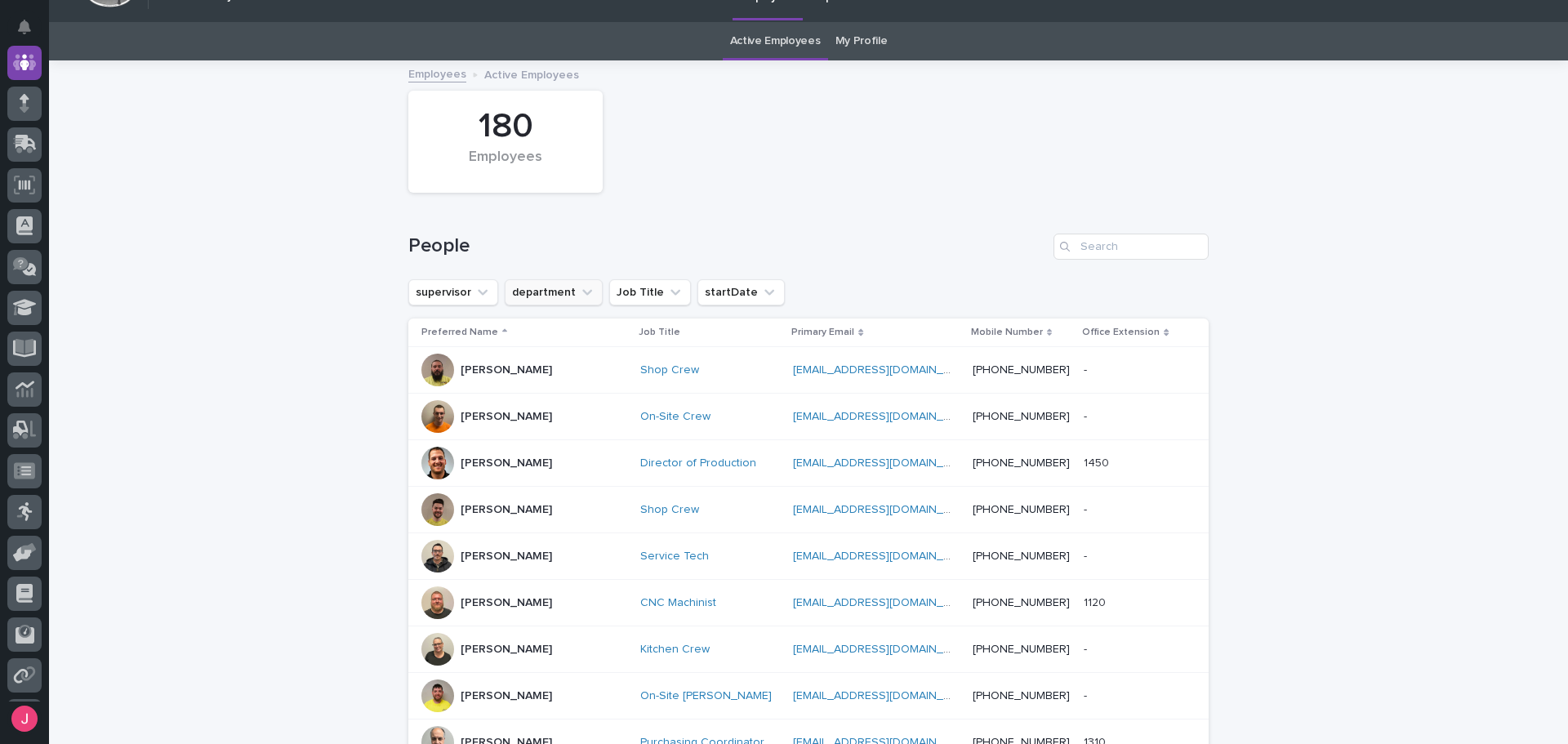
click at [555, 293] on button "department" at bounding box center [553, 292] width 98 height 26
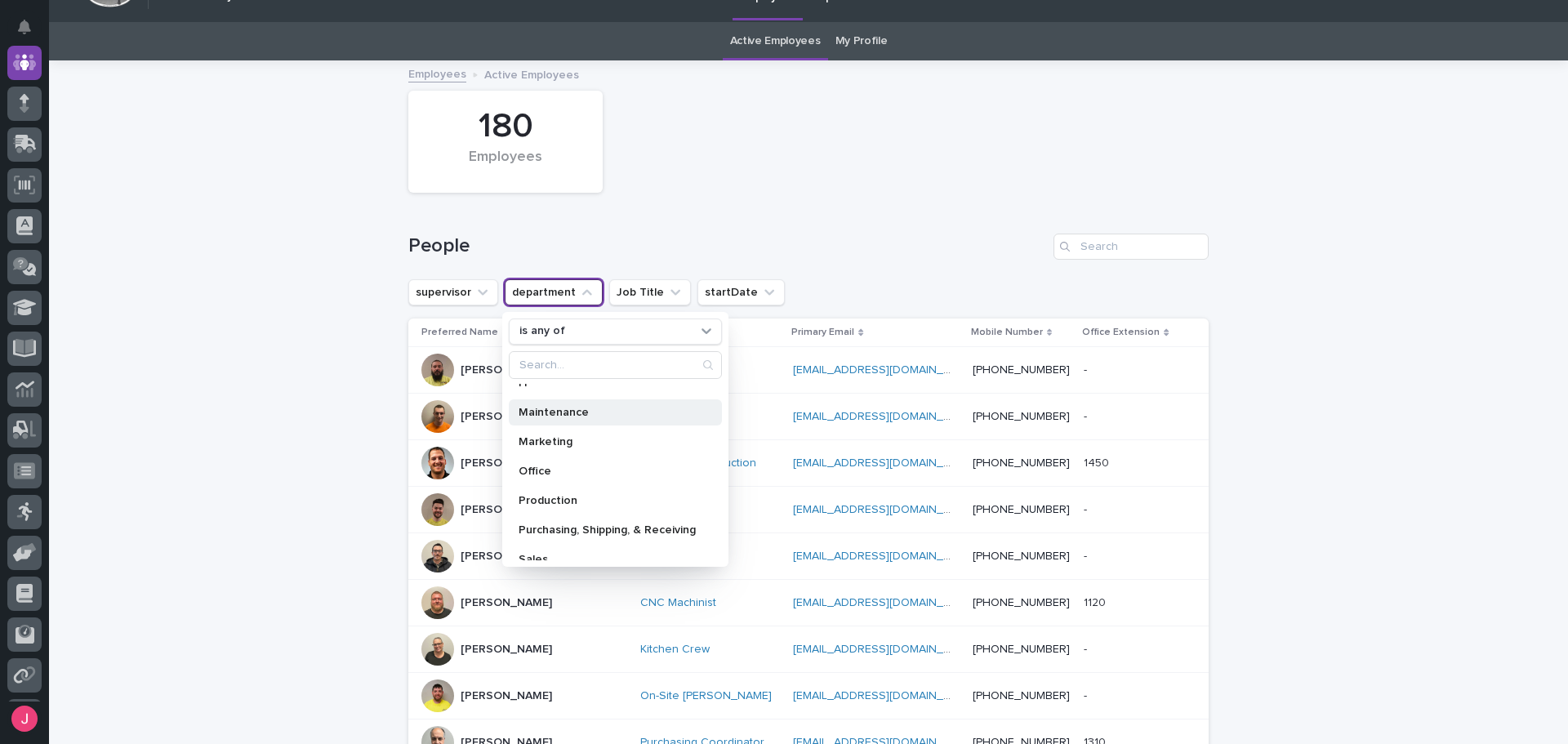
scroll to position [232, 0]
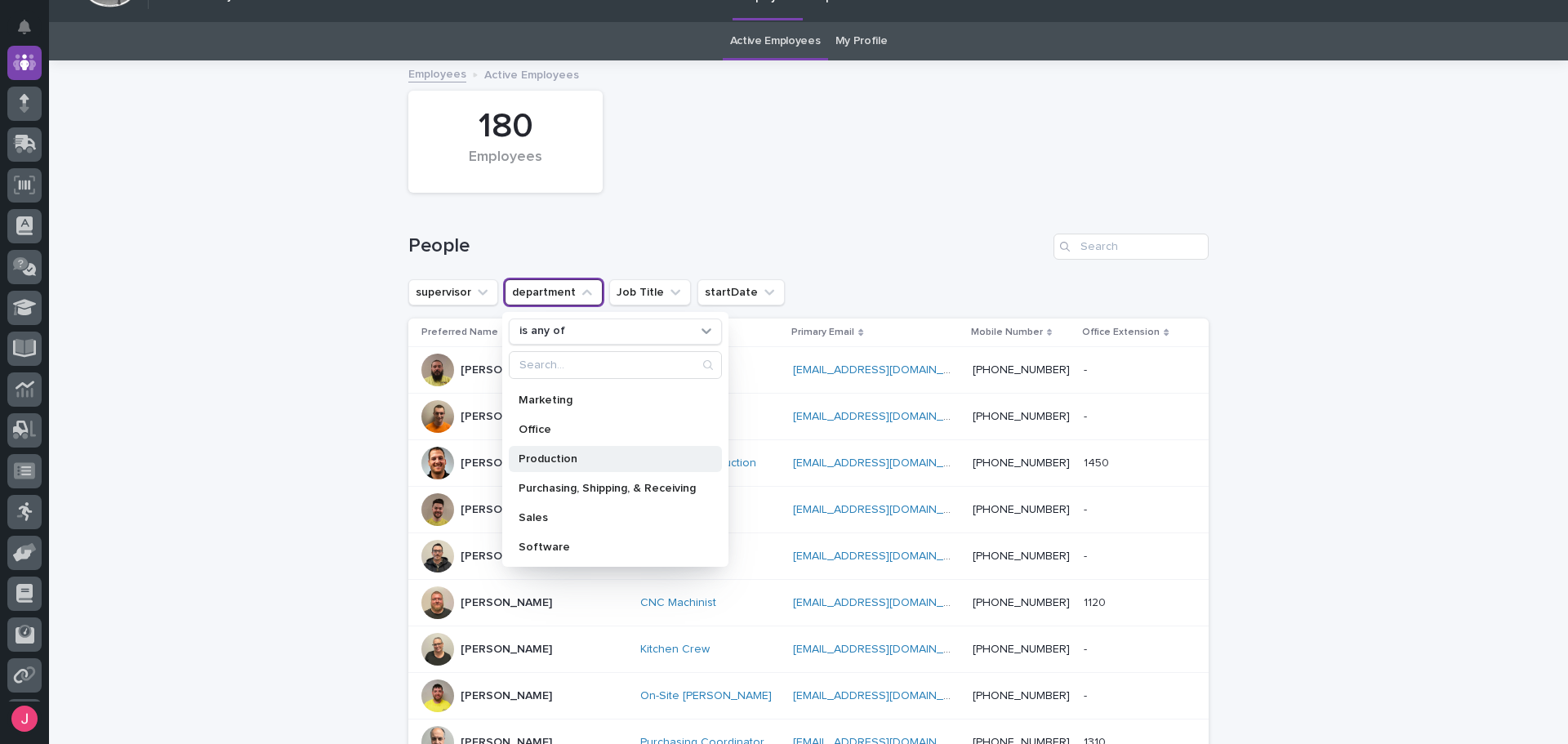
click at [579, 454] on p "Production" at bounding box center [606, 459] width 177 height 12
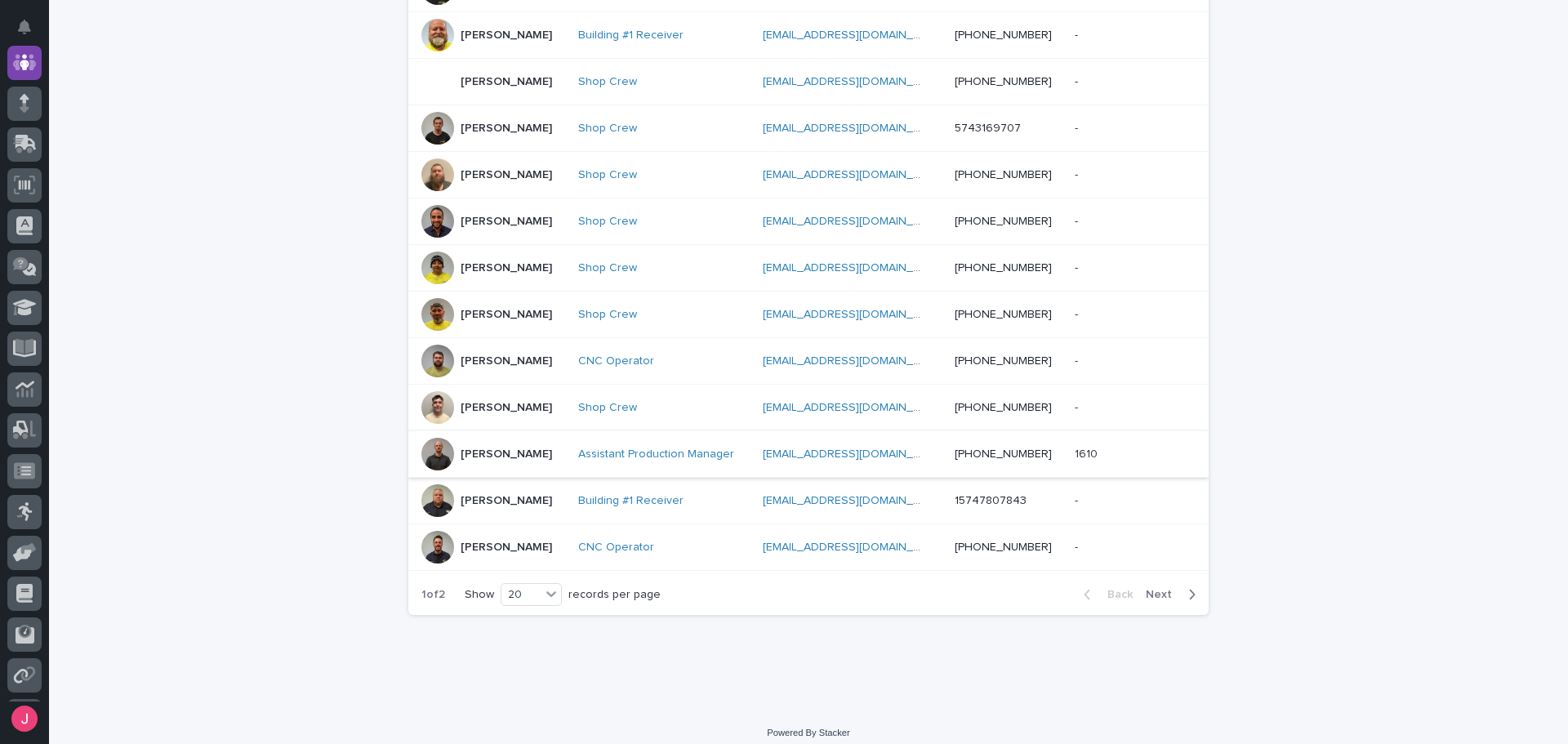
scroll to position [750, 0]
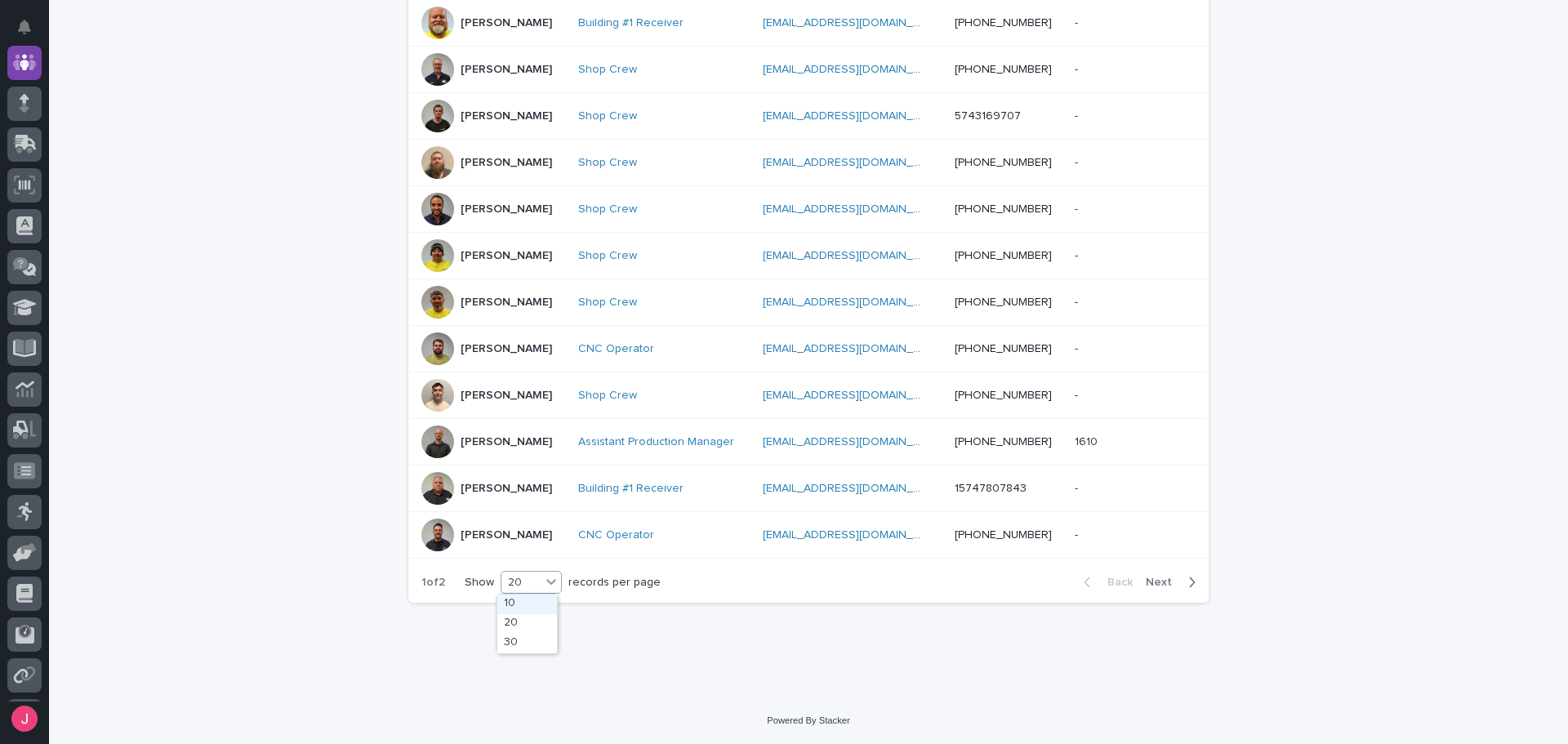
click at [549, 588] on icon at bounding box center [551, 582] width 17 height 17
click at [537, 636] on div "30" at bounding box center [527, 644] width 59 height 20
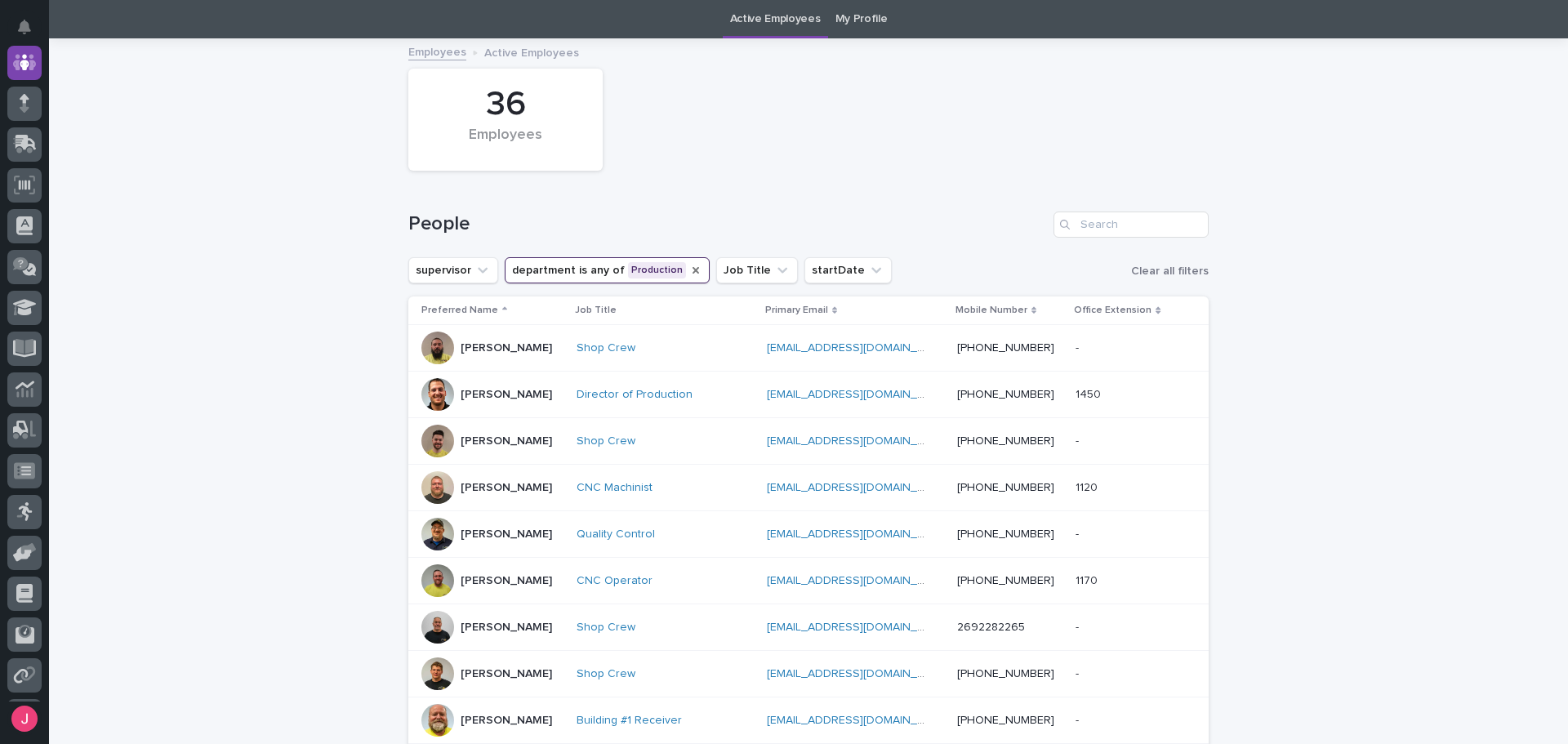
scroll to position [0, 0]
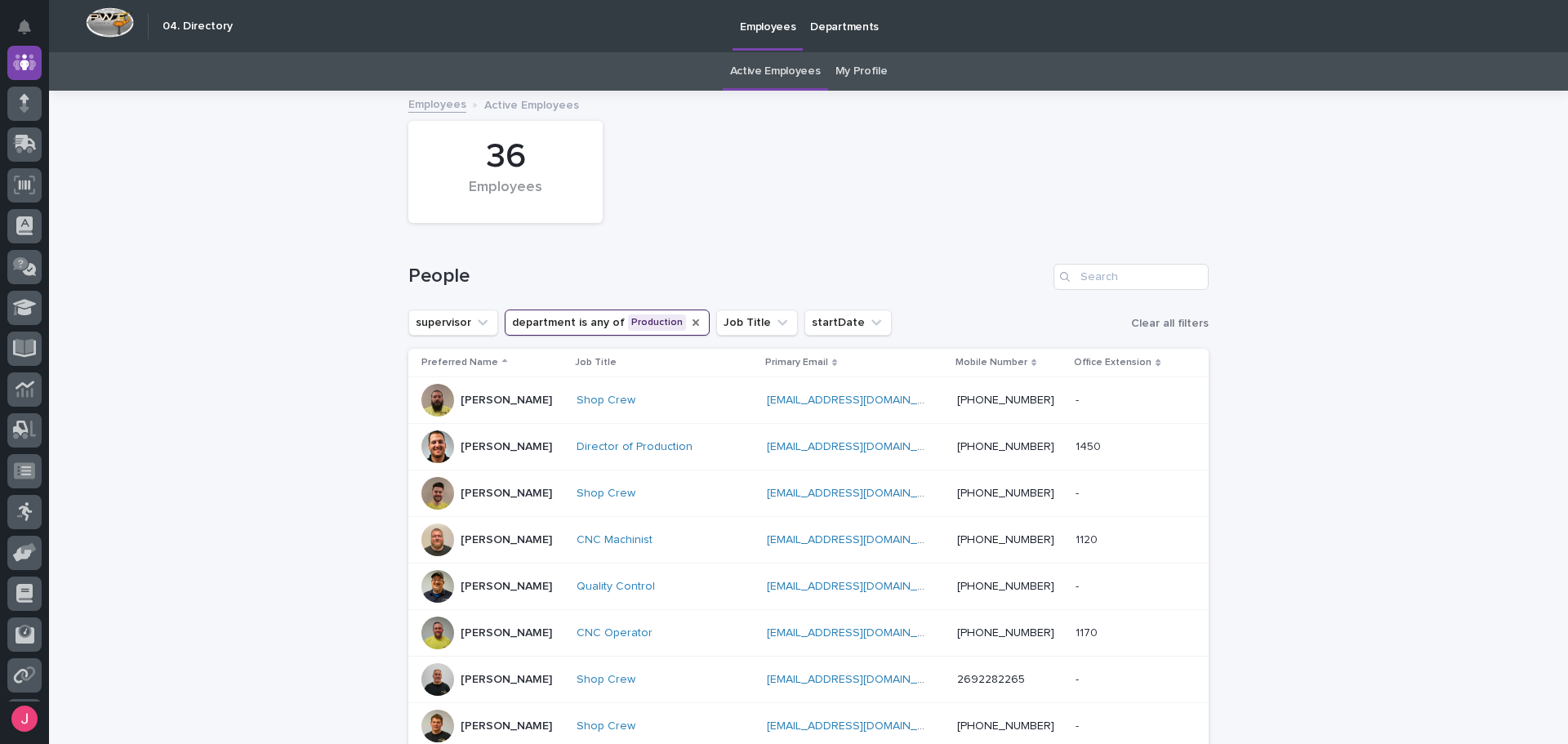
click at [690, 324] on icon "department" at bounding box center [695, 323] width 13 height 13
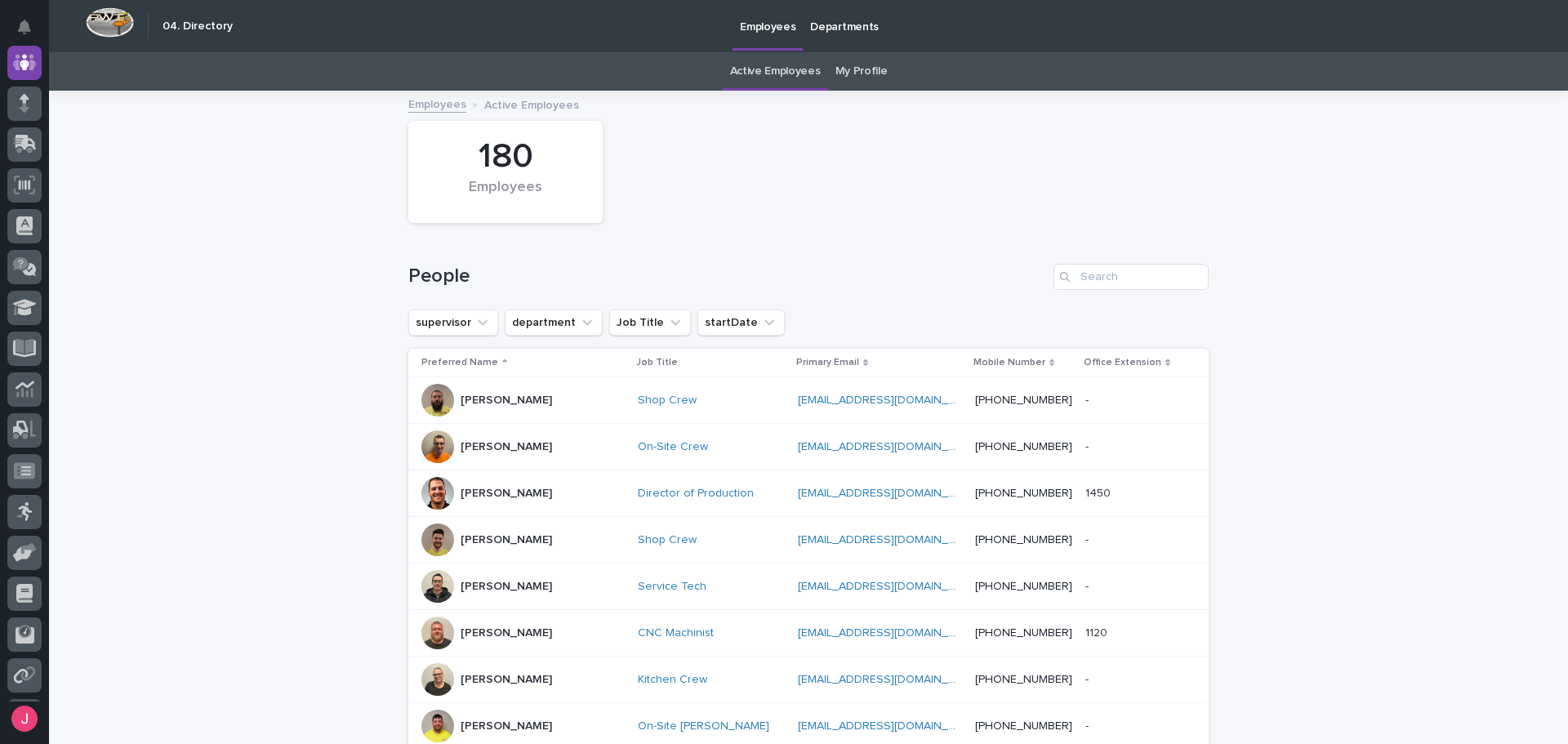
click at [914, 212] on div "180 Employees" at bounding box center [809, 172] width 817 height 119
click at [1092, 272] on input "Search" at bounding box center [1131, 277] width 155 height 26
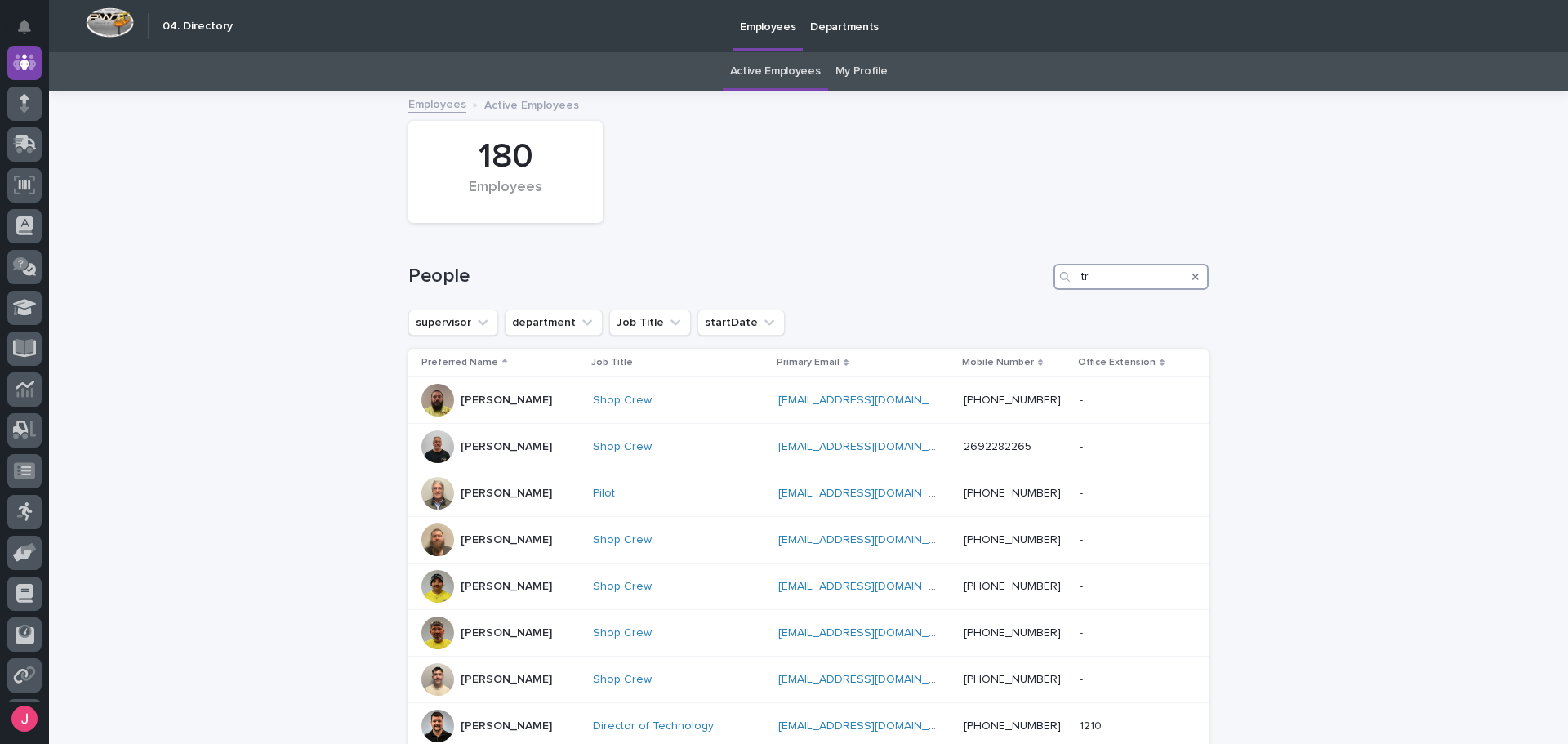
type input "t"
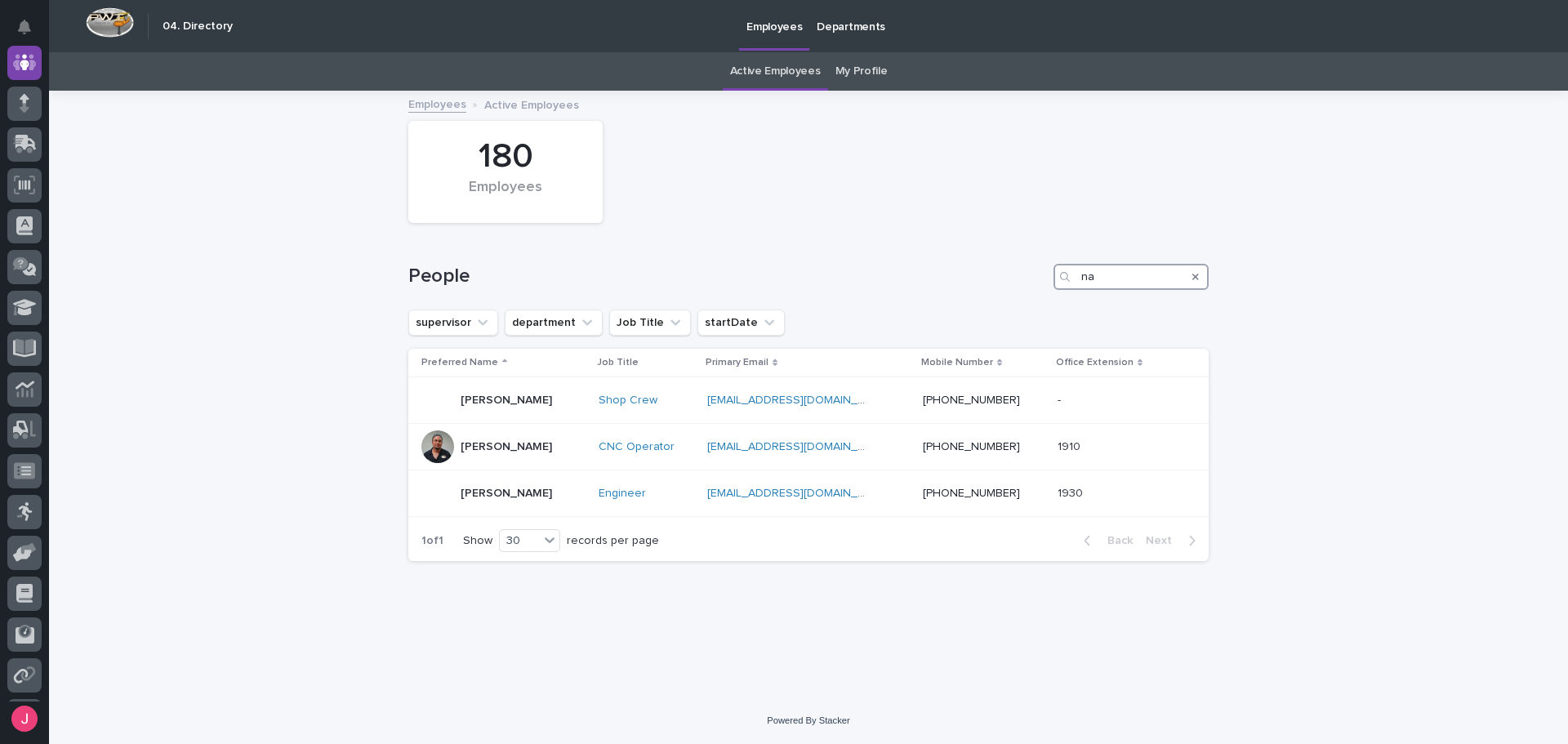
type input "n"
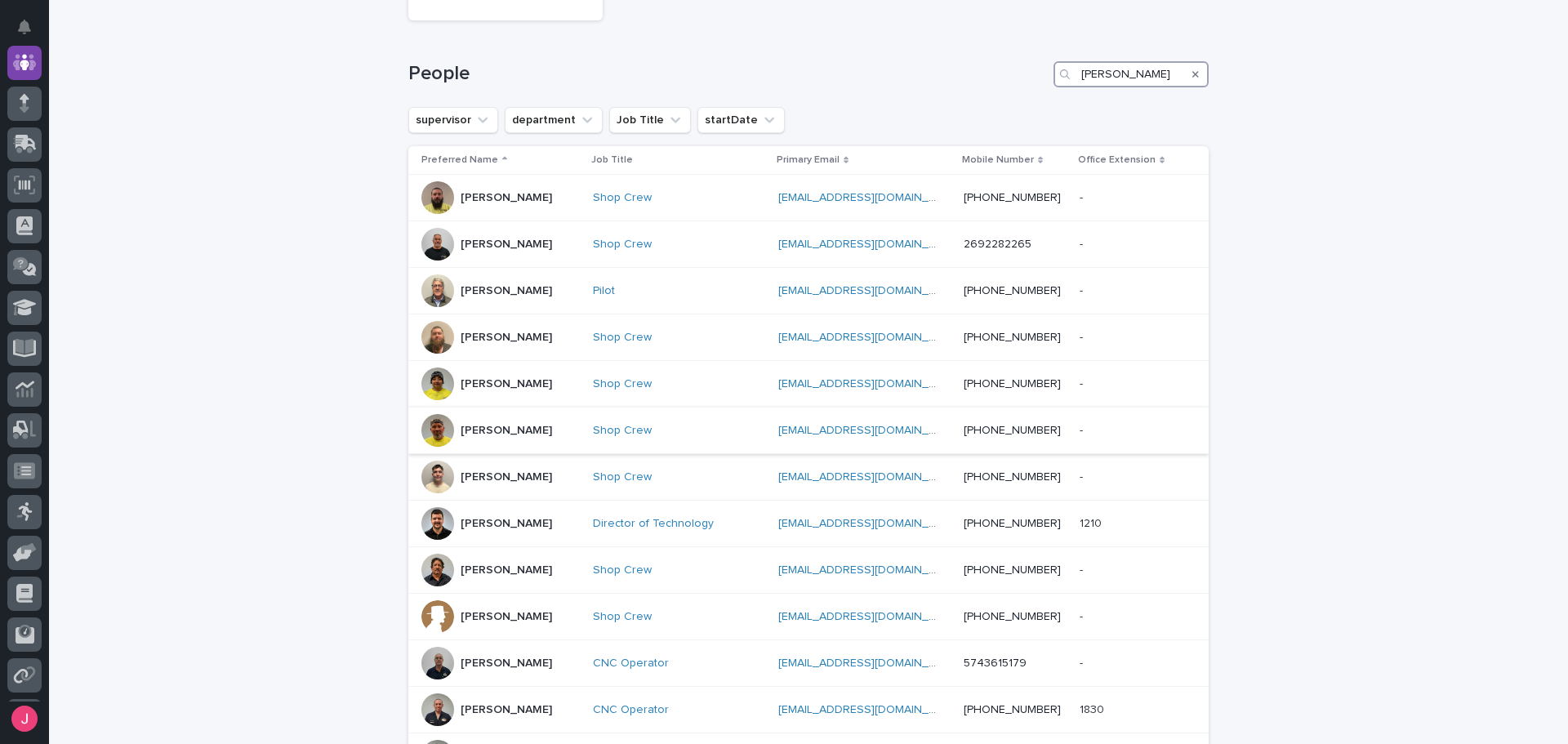
scroll to position [245, 0]
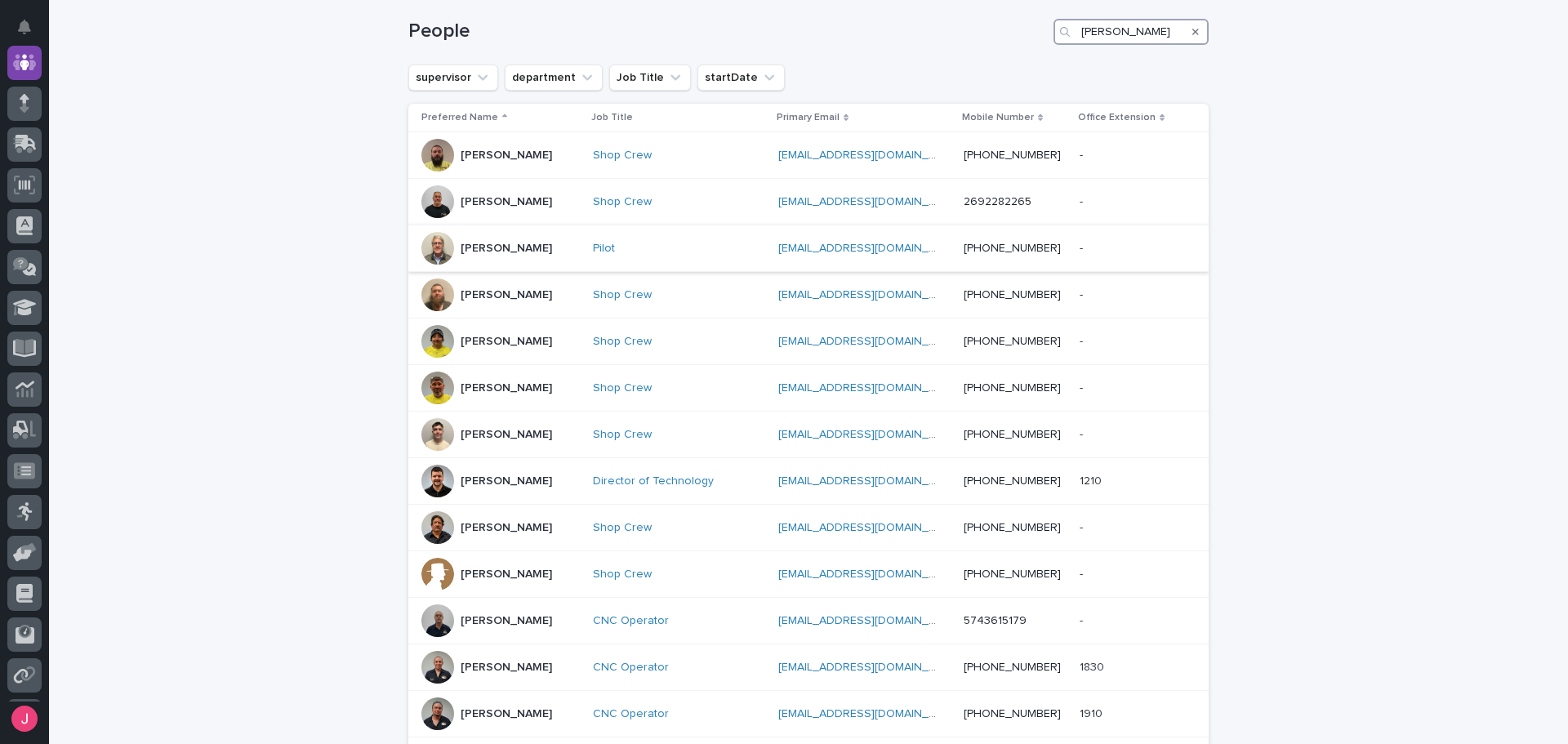
type input "trevor"
click at [493, 244] on p "Bob Zook" at bounding box center [507, 248] width 91 height 14
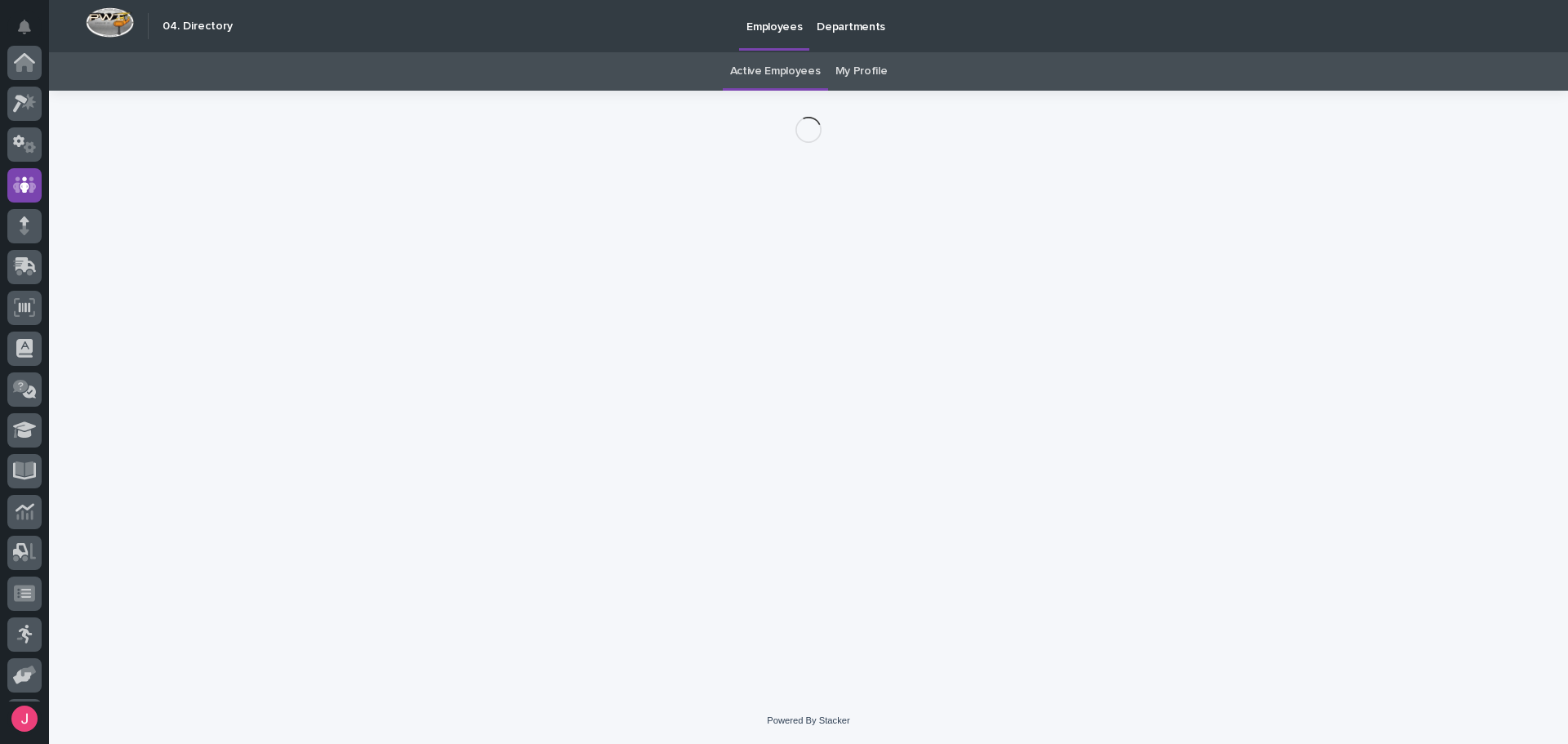
scroll to position [123, 0]
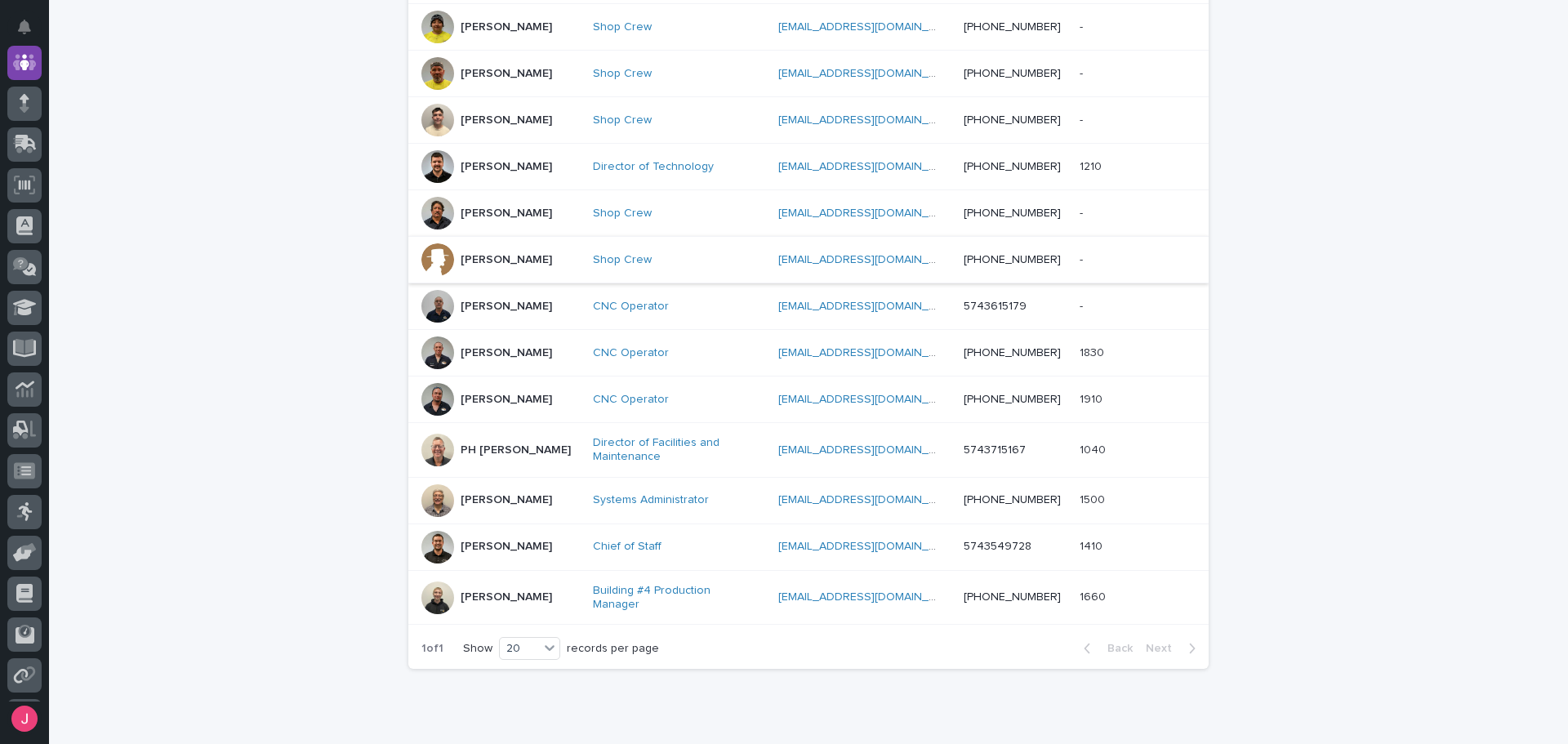
scroll to position [572, 0]
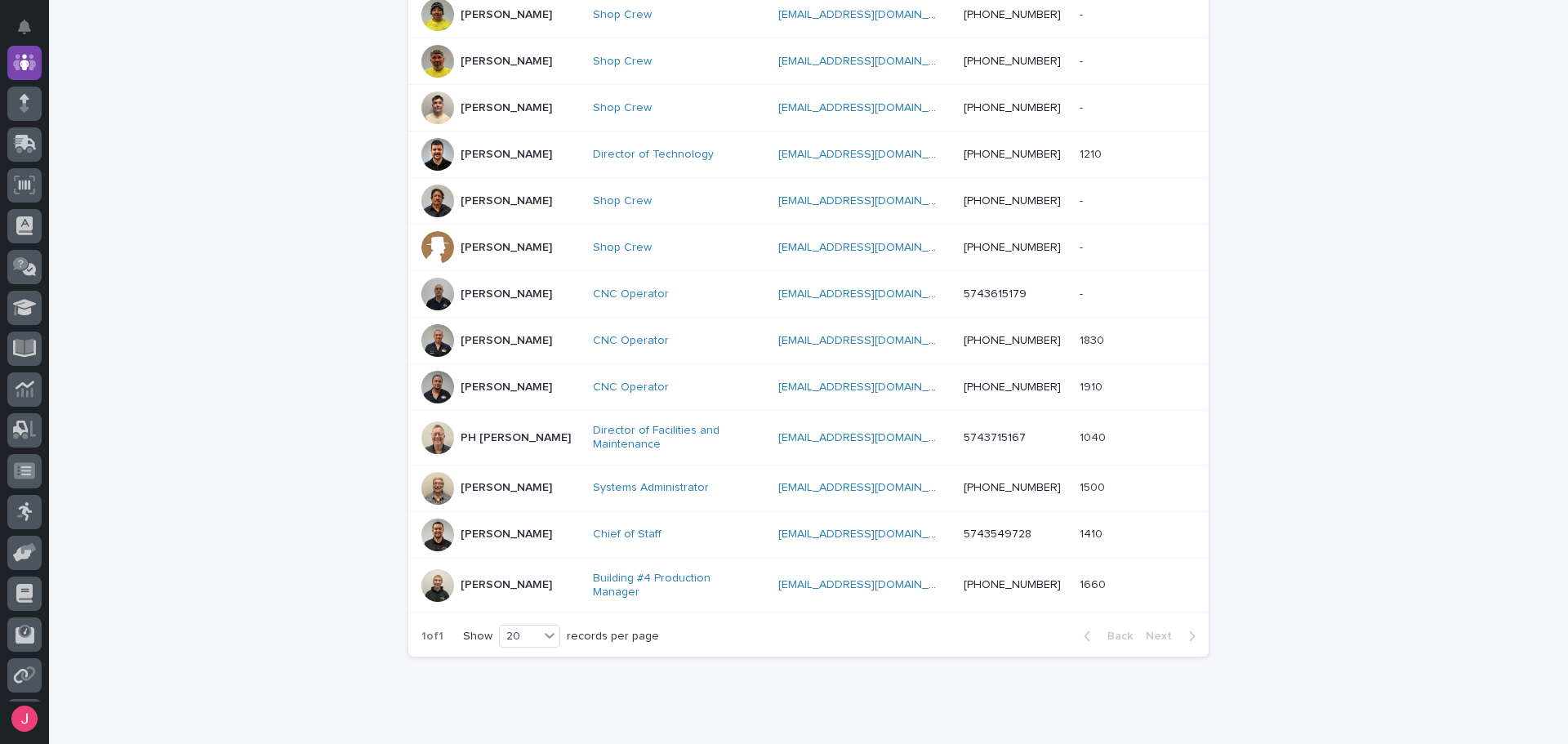
click at [533, 580] on div "Trevor Martin" at bounding box center [501, 586] width 158 height 33
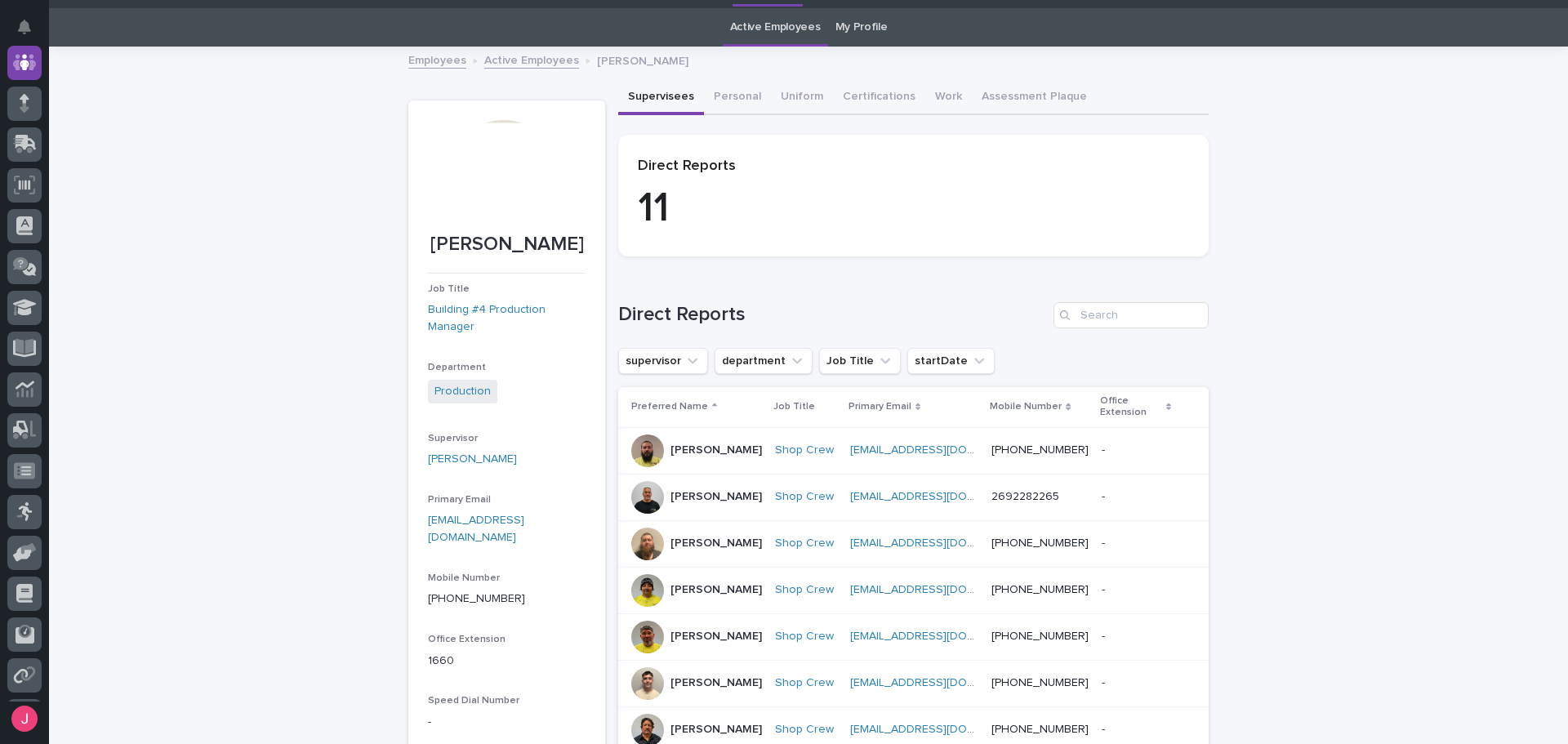
scroll to position [82, 0]
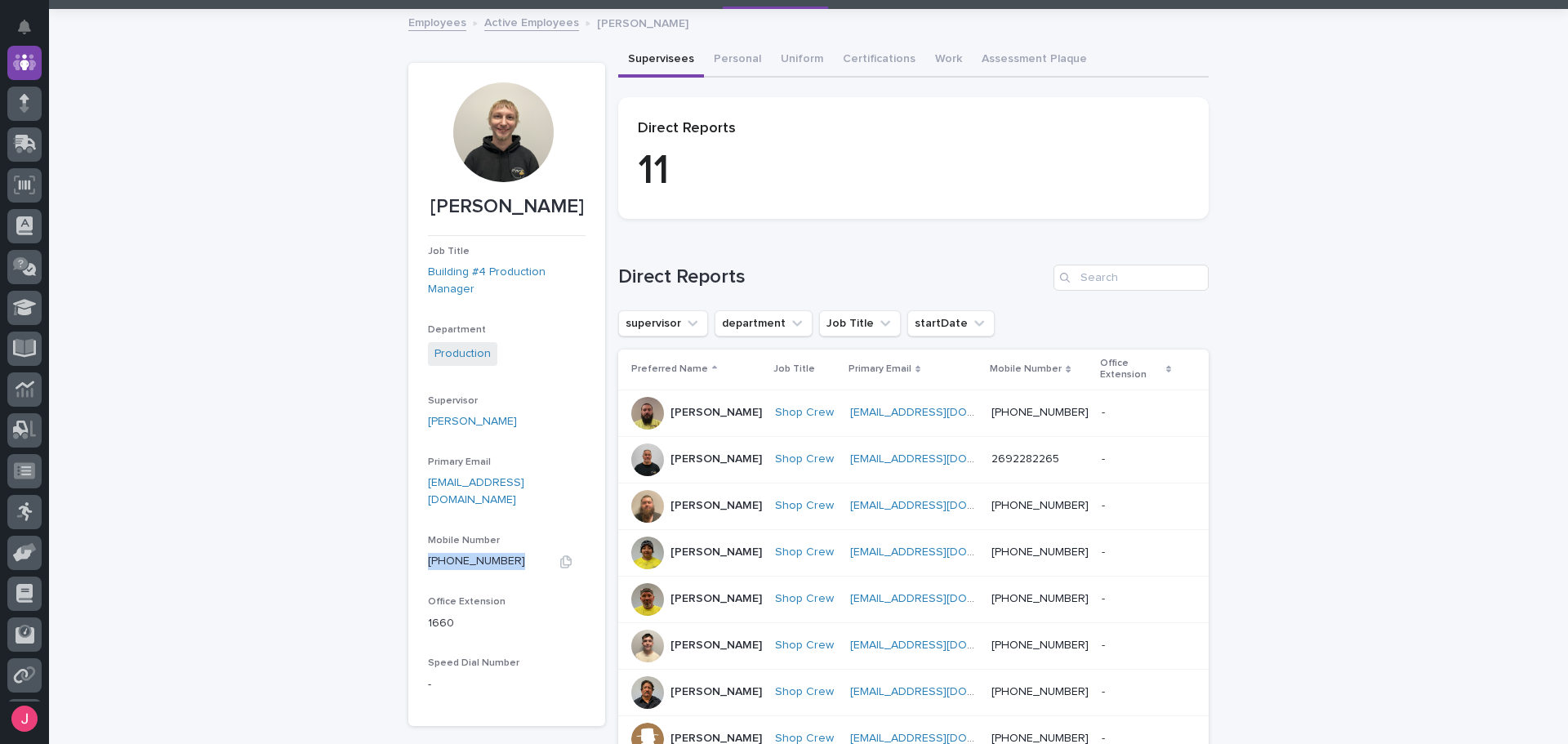
drag, startPoint x: 419, startPoint y: 547, endPoint x: 500, endPoint y: 548, distance: 81.0
click at [500, 548] on section "Trevor Martin Job Title Building #4 Production Manager Department Production Su…" at bounding box center [507, 395] width 197 height 663
copy link "(574) 238-3457"
click at [332, 424] on div "Loading... Saving… Loading... Saving… Trevor Martin Trevor Martin Job Title Bui…" at bounding box center [809, 538] width 1520 height 1055
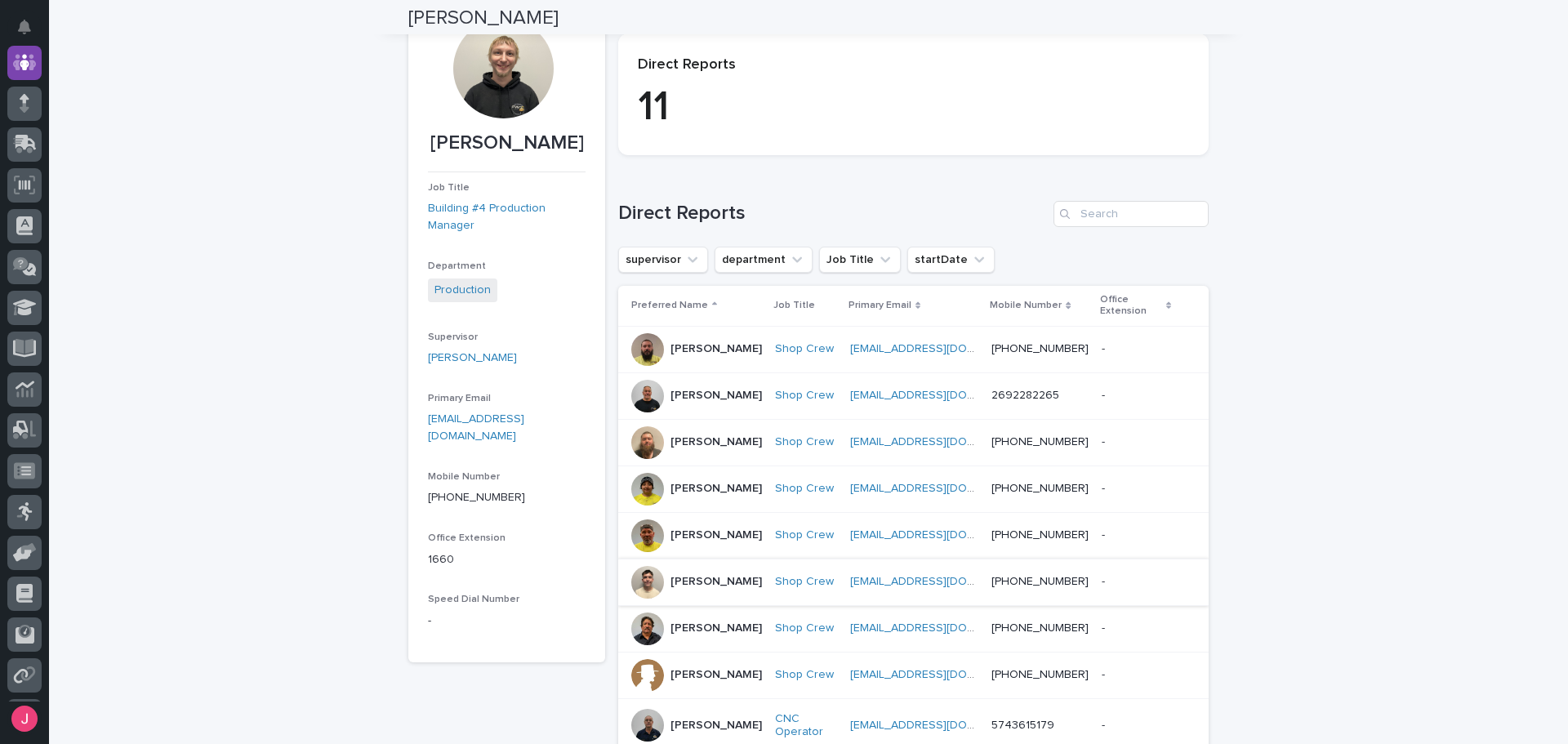
scroll to position [0, 0]
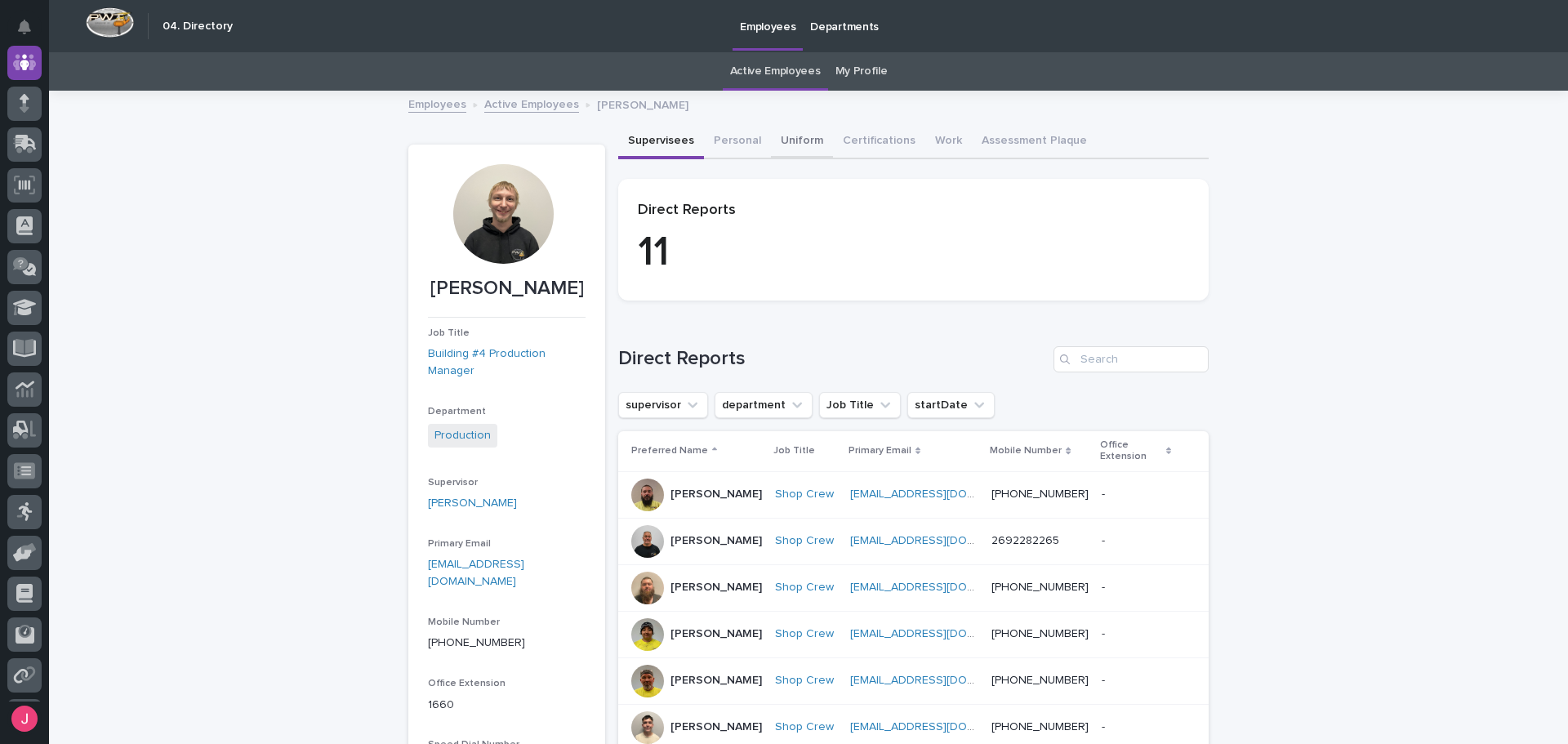
click at [771, 125] on button "Uniform" at bounding box center [801, 141] width 62 height 35
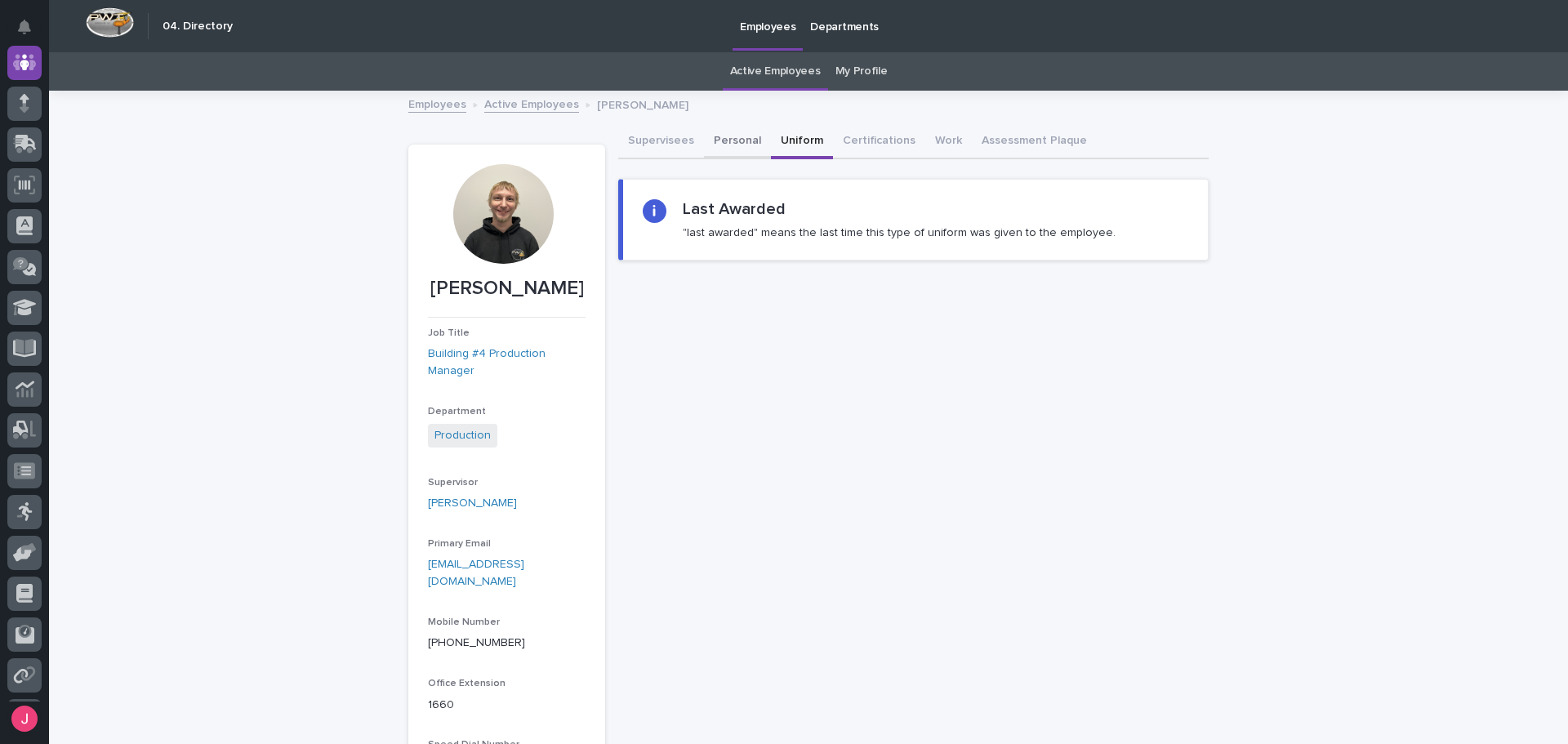
click at [752, 139] on button "Personal" at bounding box center [738, 141] width 67 height 35
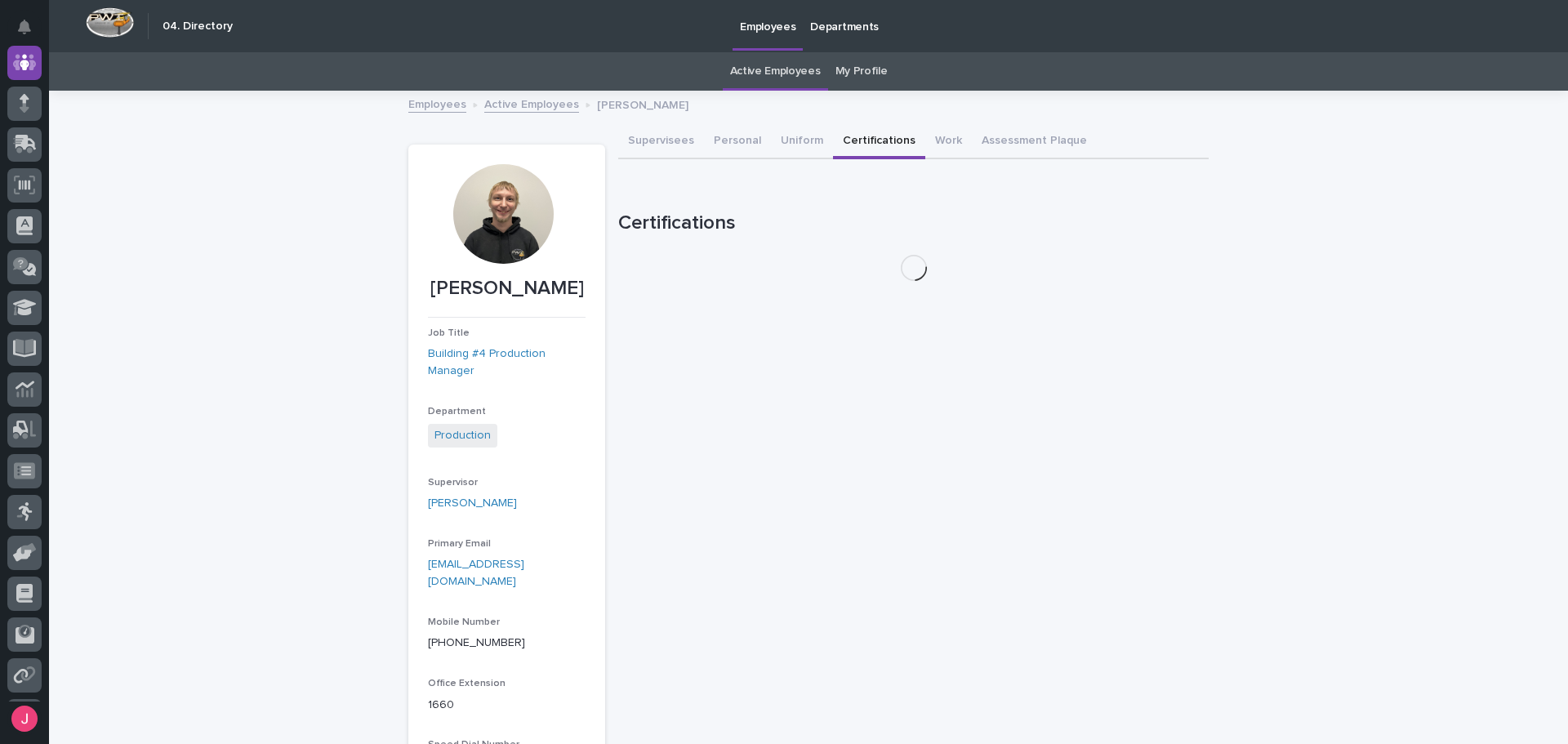
click at [887, 149] on button "Certifications" at bounding box center [878, 141] width 92 height 35
click at [934, 147] on button "Work" at bounding box center [949, 141] width 46 height 35
